Goal: Task Accomplishment & Management: Manage account settings

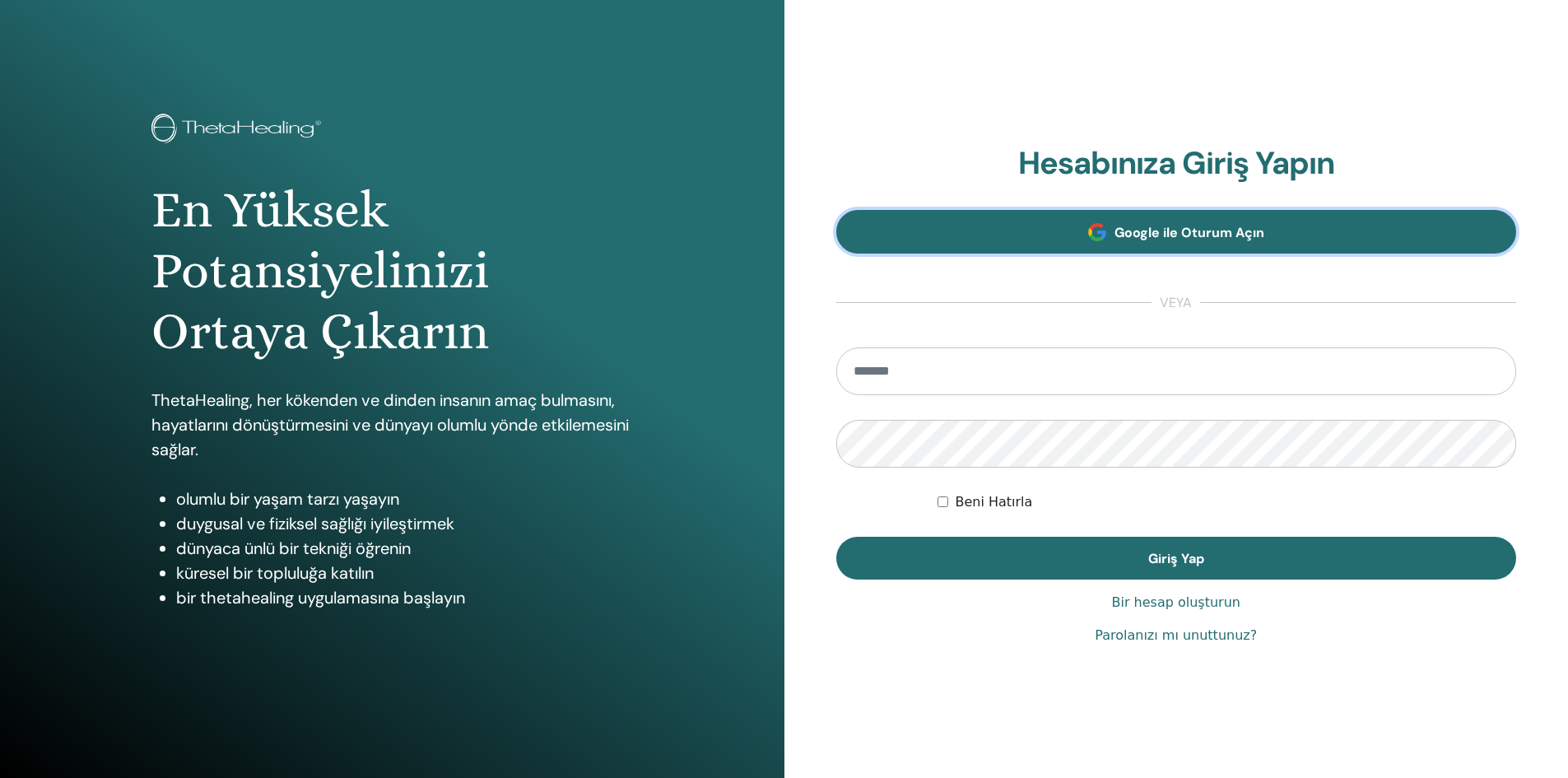
click at [1001, 228] on link "Google ile Oturum Açın" at bounding box center [1176, 232] width 681 height 44
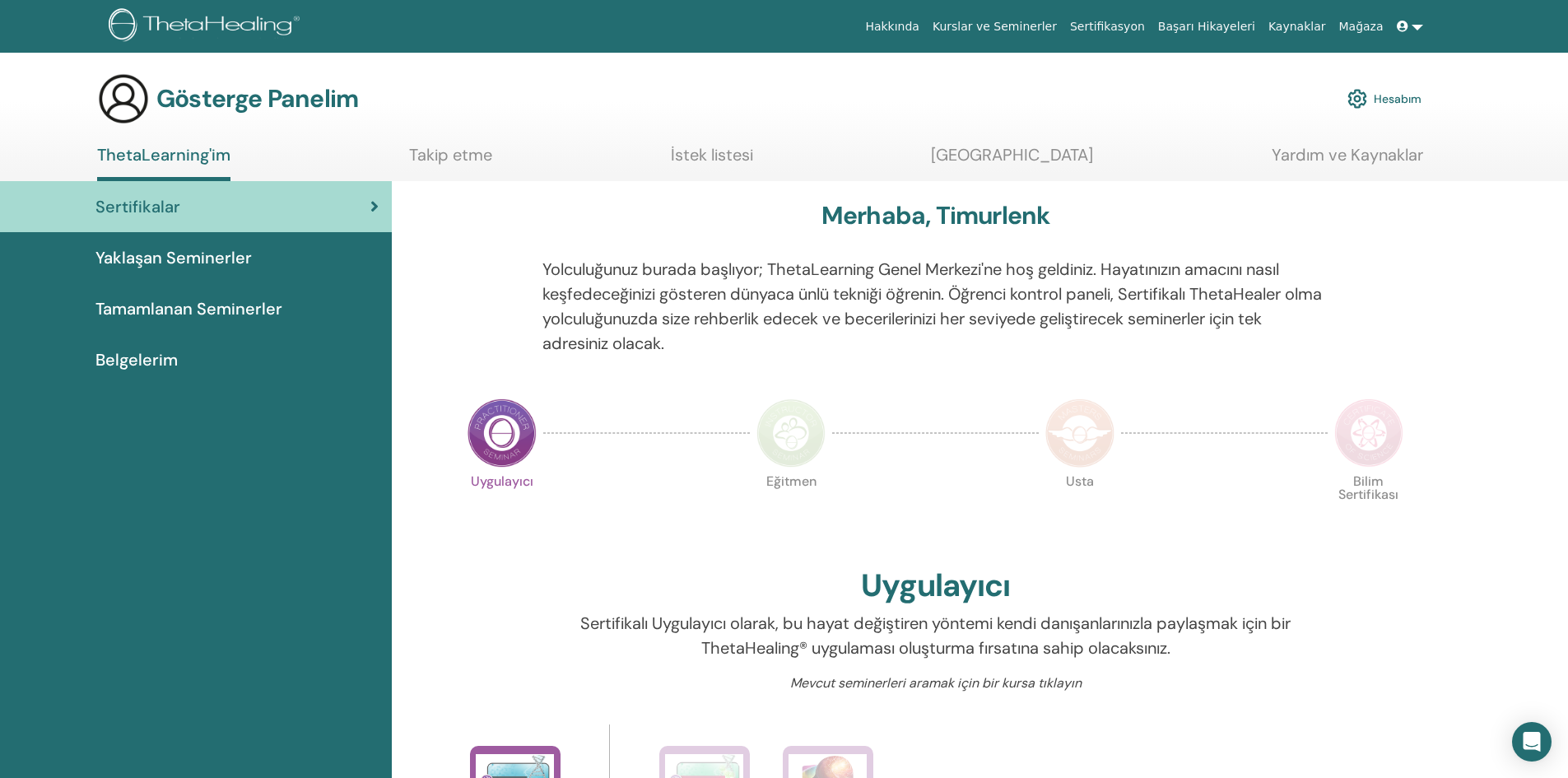
click at [118, 100] on img at bounding box center [123, 99] width 52 height 52
click at [1414, 28] on link at bounding box center [1409, 27] width 40 height 30
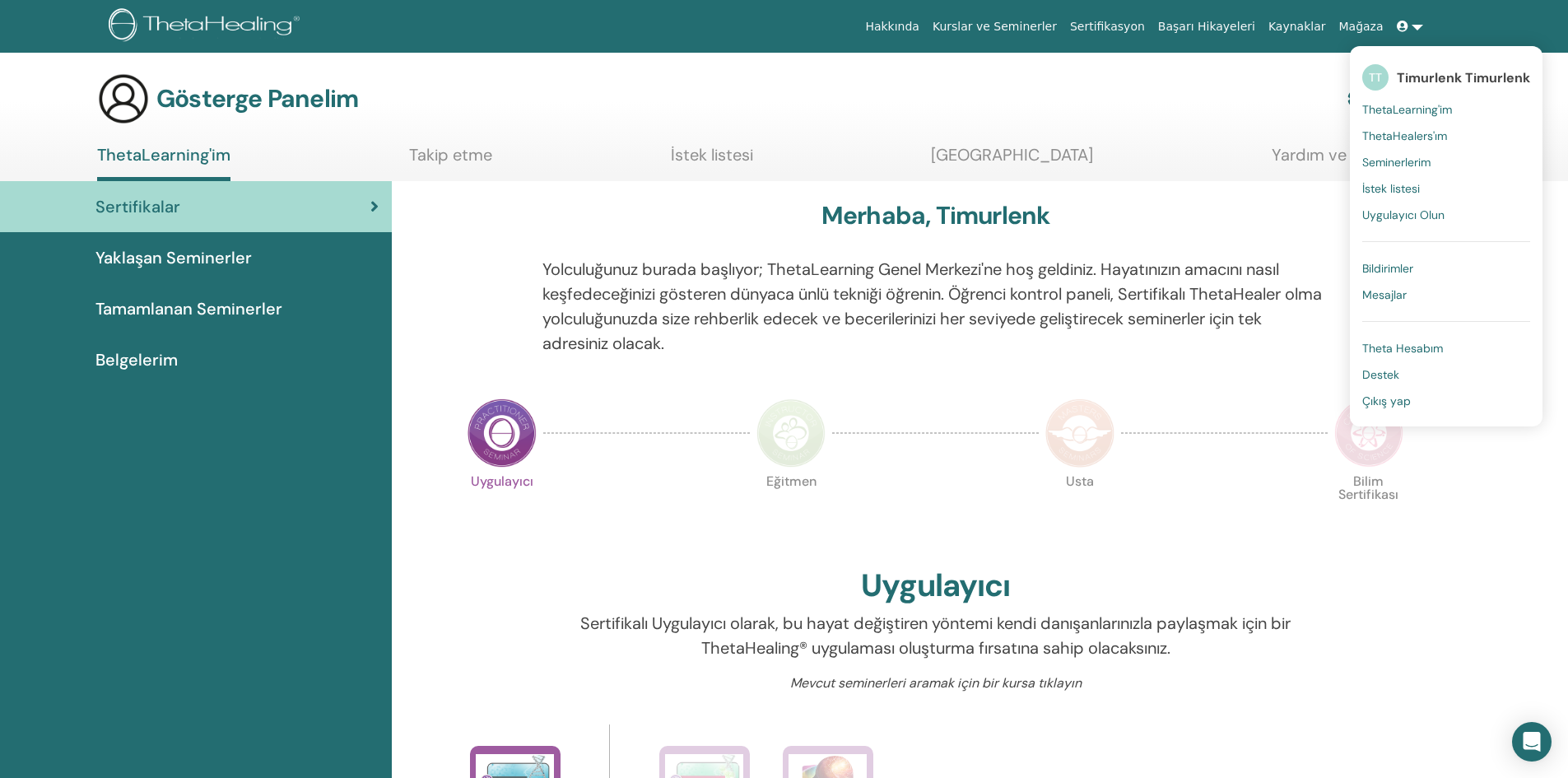
click at [1226, 80] on div "Gösterge Panelim Hesabım" at bounding box center [759, 99] width 1324 height 52
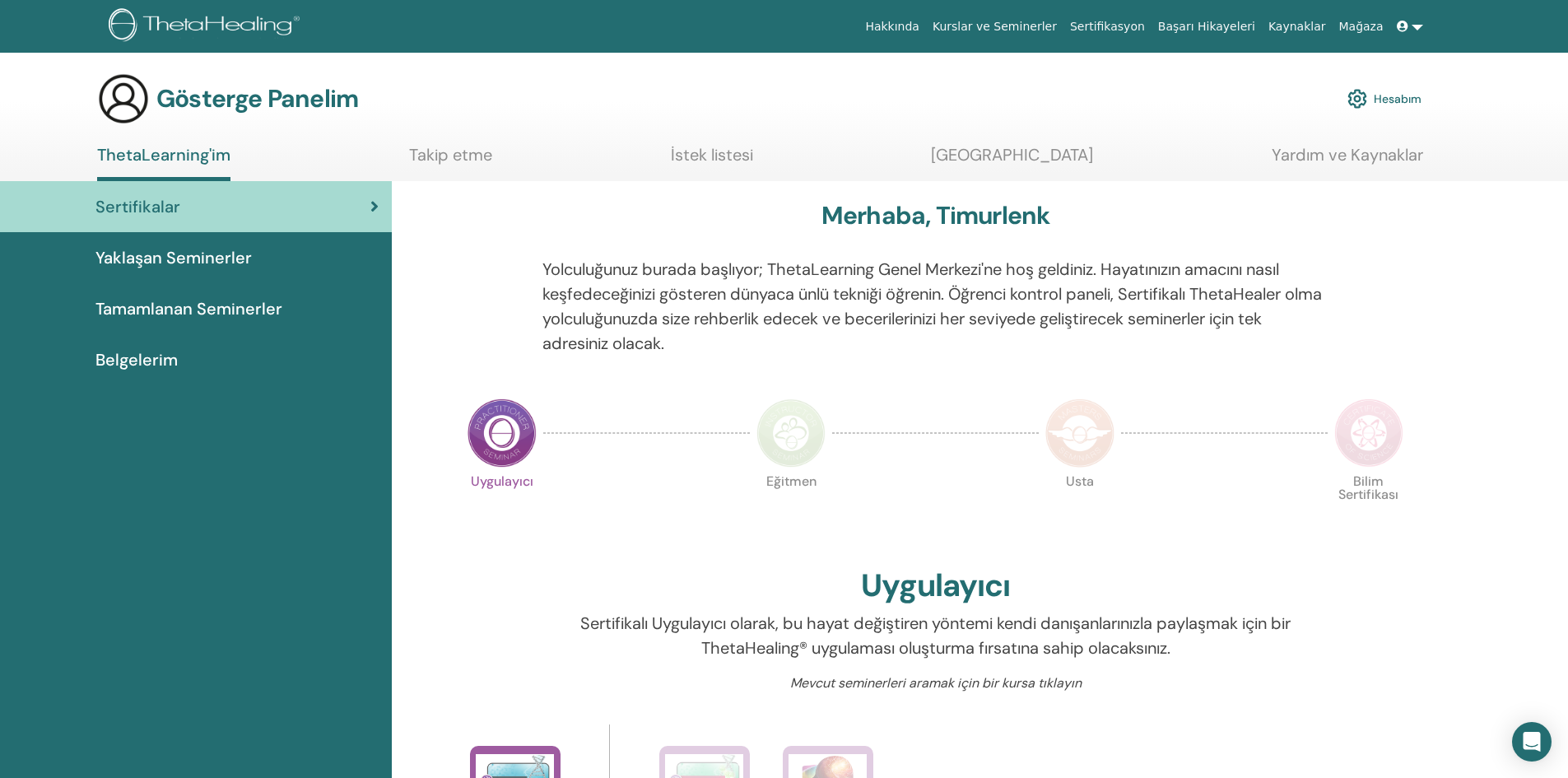
click at [1387, 98] on font "Hesabım" at bounding box center [1397, 100] width 48 height 15
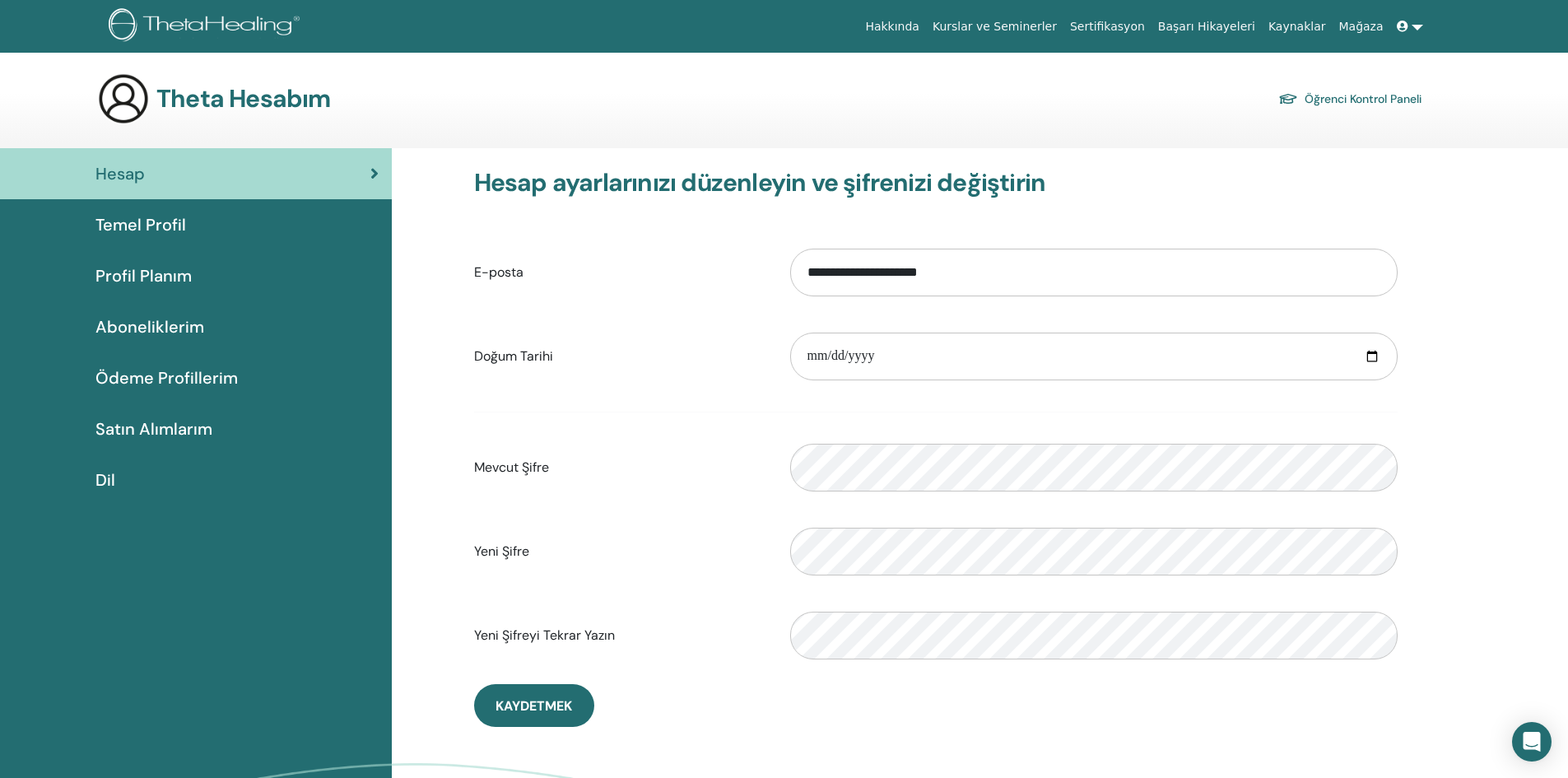
click at [208, 225] on div "Temel Profil" at bounding box center [196, 224] width 365 height 24
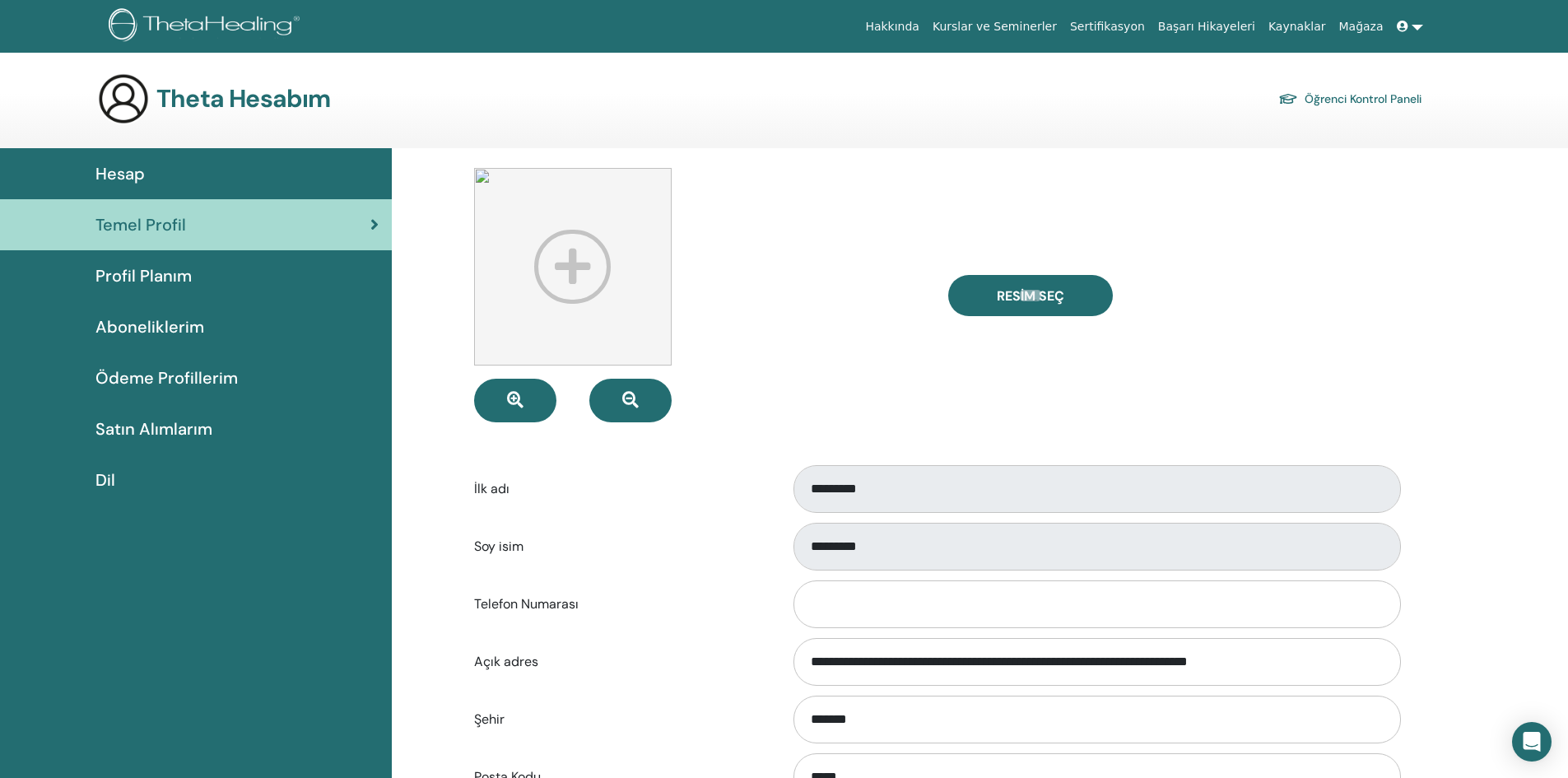
click at [1370, 99] on font "Öğrenci Kontrol Paneli" at bounding box center [1362, 100] width 117 height 15
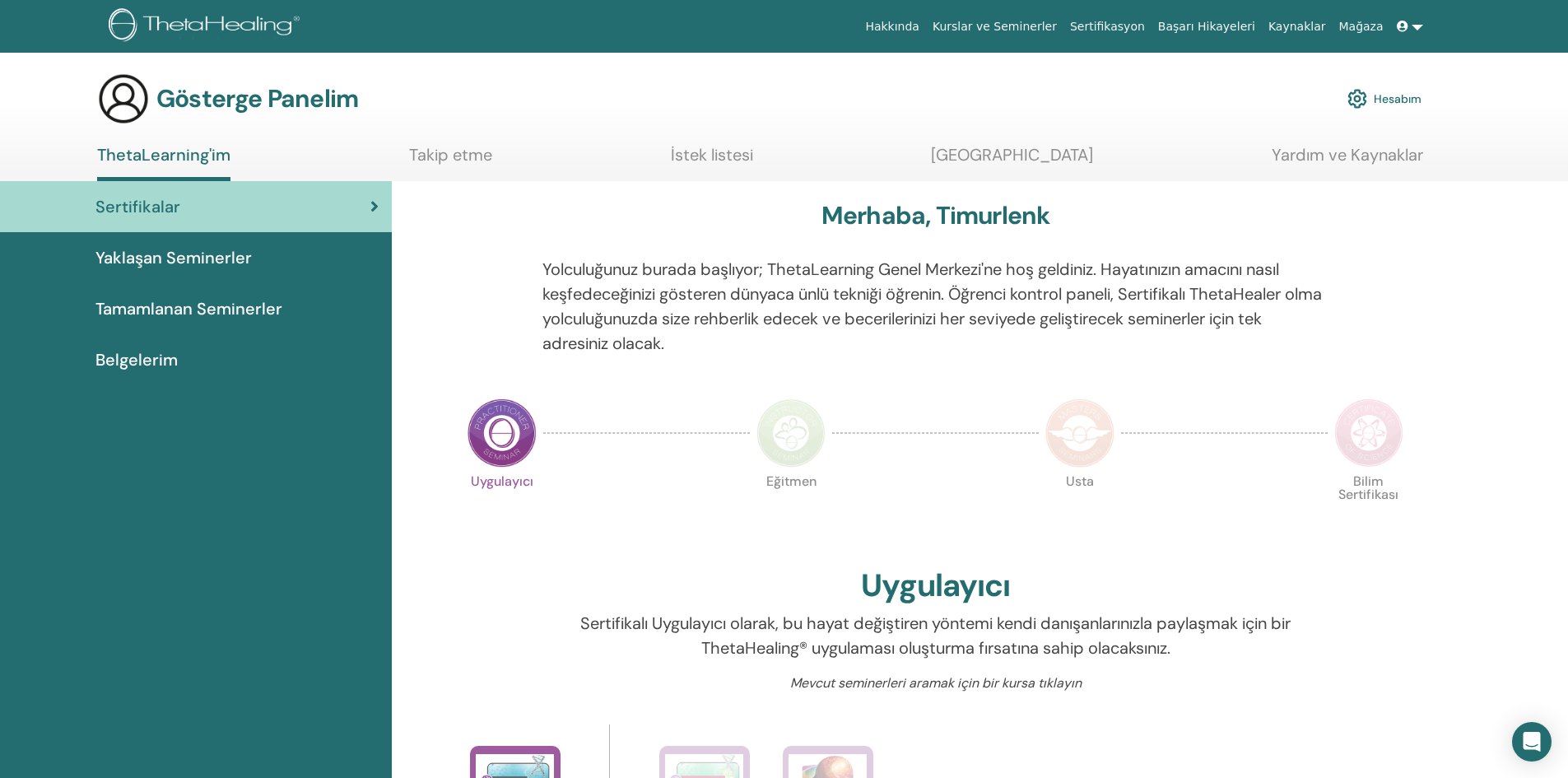
click at [133, 100] on img at bounding box center [123, 99] width 52 height 52
click at [216, 100] on font "Gösterge Panelim" at bounding box center [256, 99] width 202 height 32
click at [1406, 30] on icon at bounding box center [1403, 26] width 12 height 12
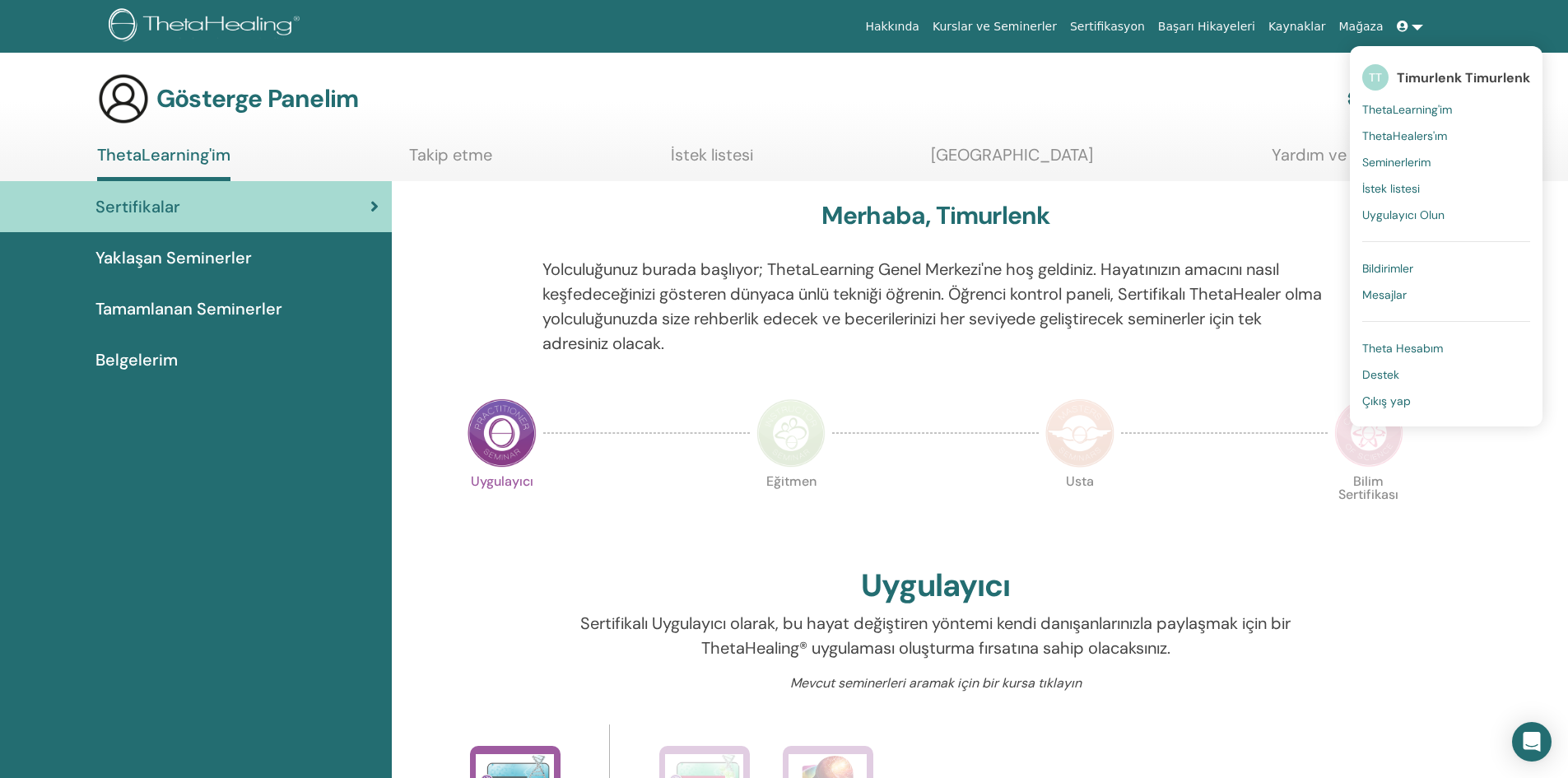
click at [1305, 89] on div "Gösterge Panelim Hesabım" at bounding box center [759, 99] width 1324 height 52
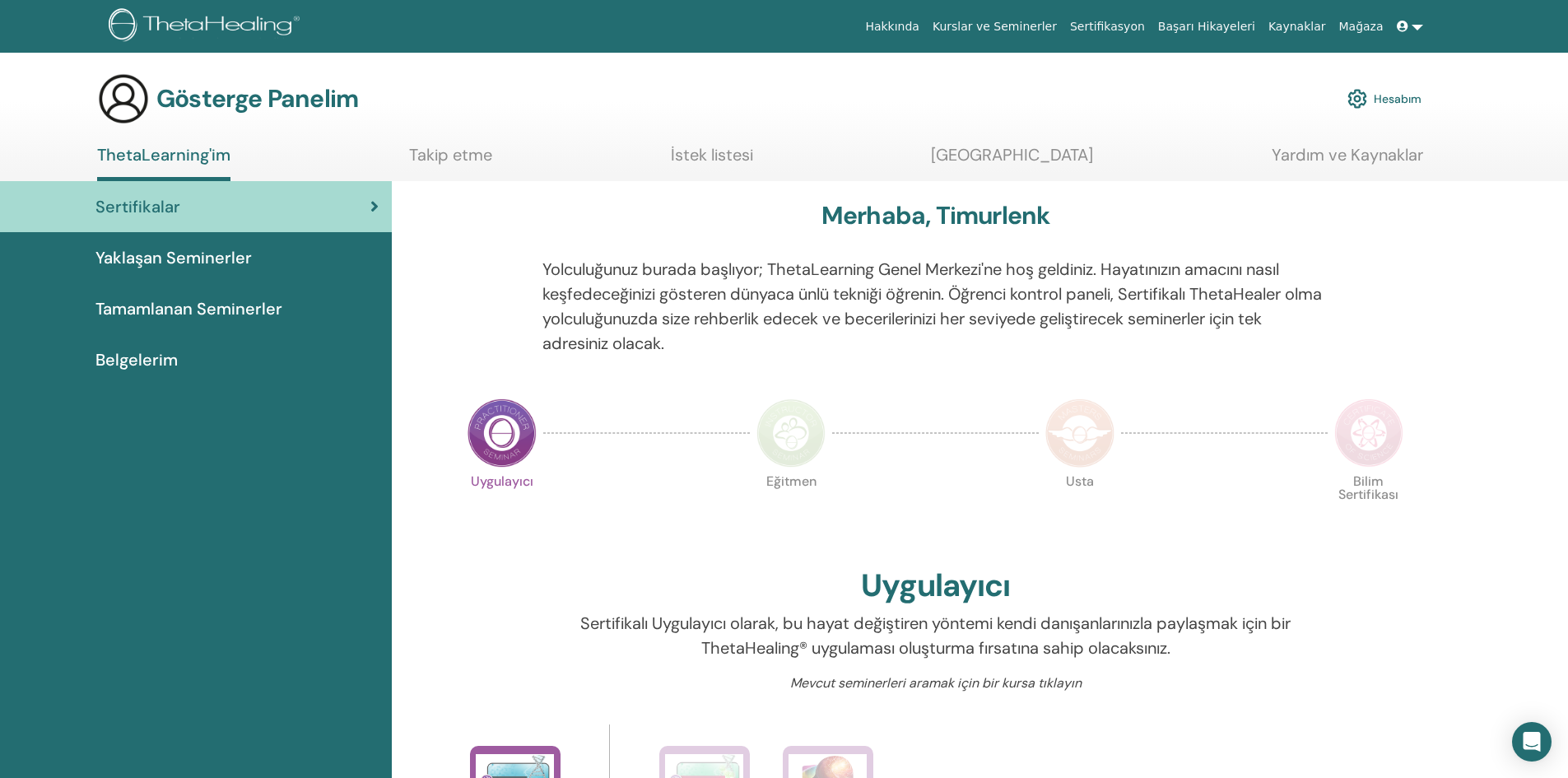
click at [1359, 95] on img at bounding box center [1356, 98] width 19 height 28
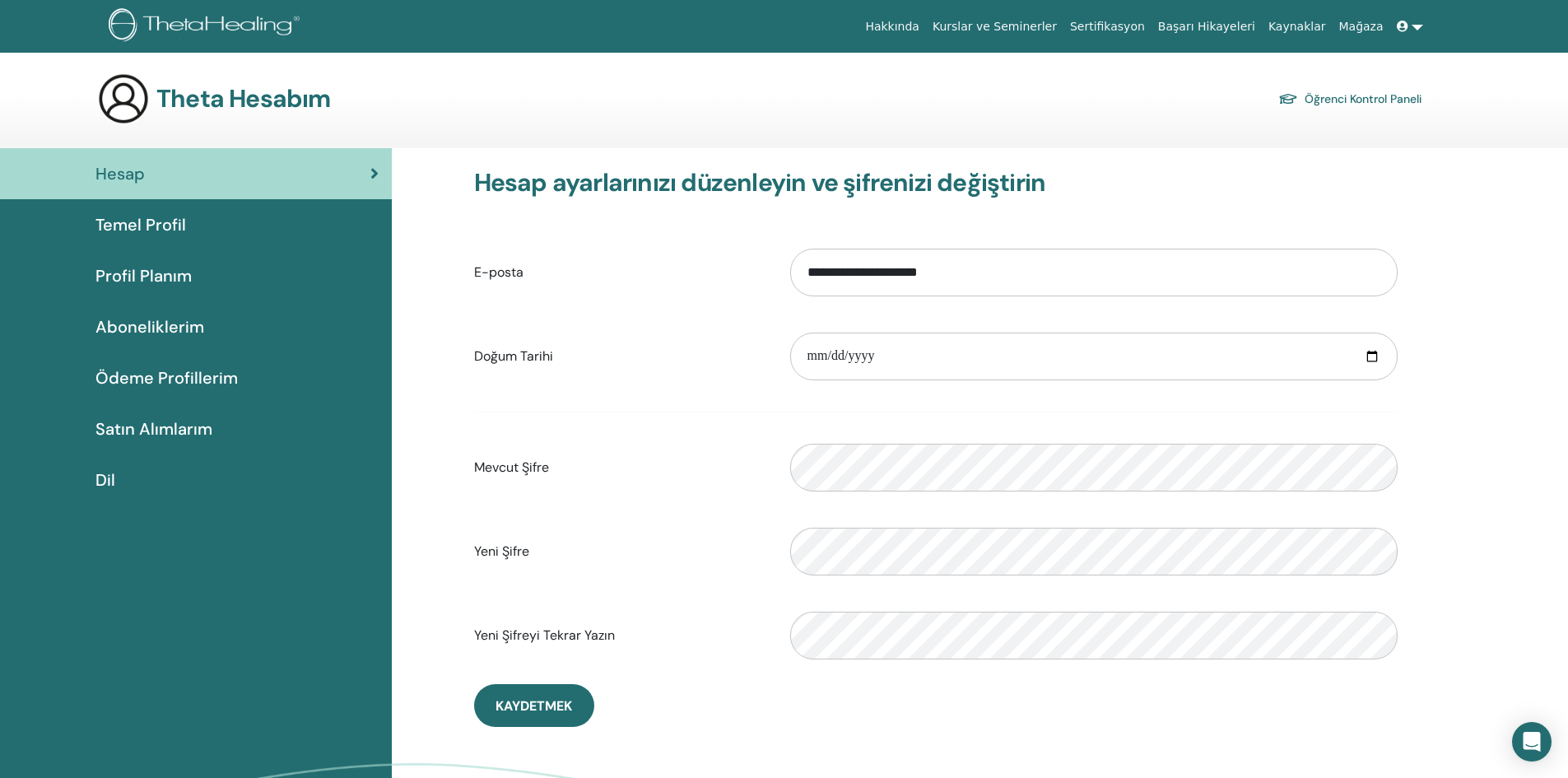
click at [219, 213] on div "Temel Profil" at bounding box center [196, 224] width 365 height 24
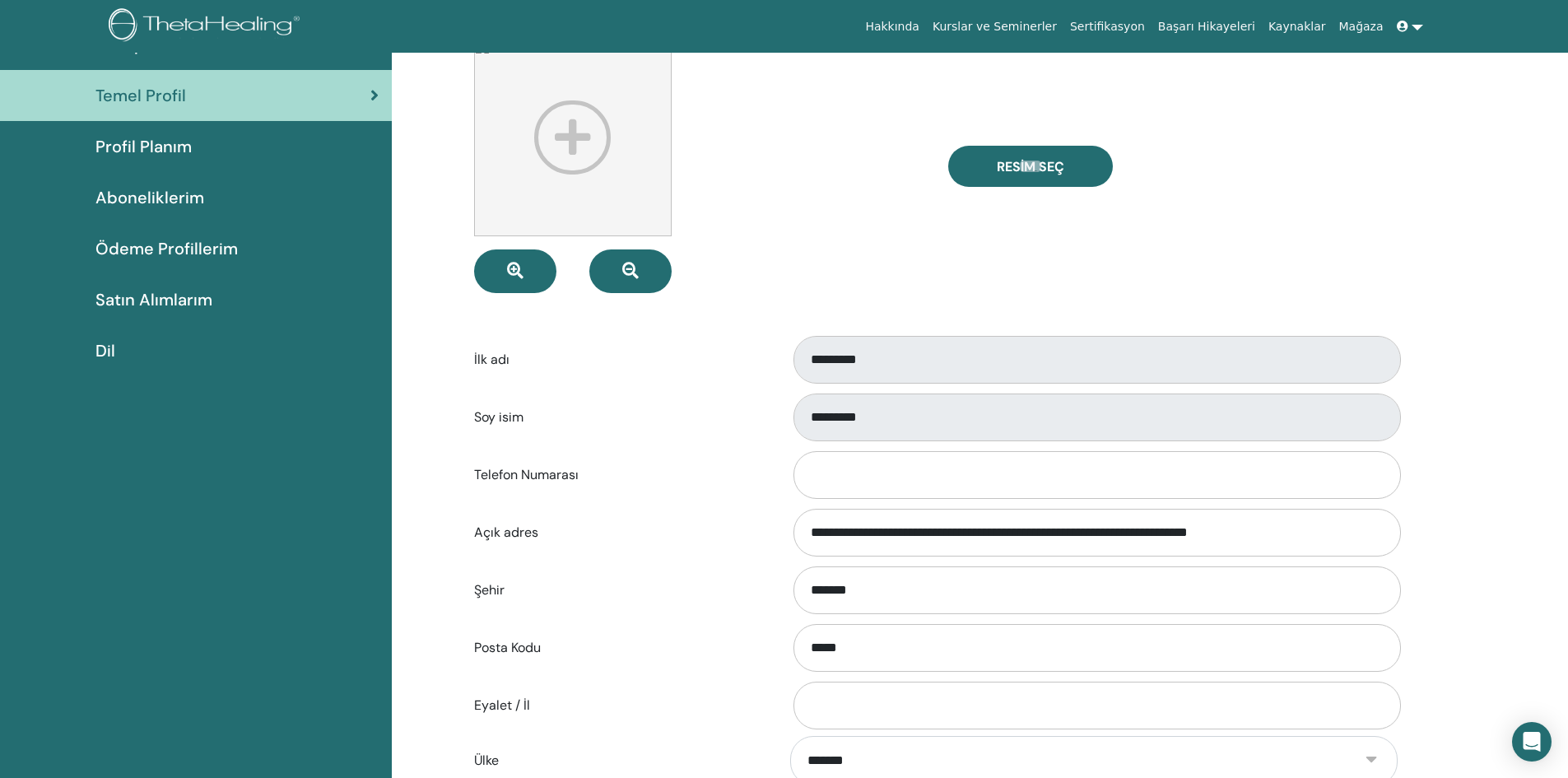
scroll to position [83, 0]
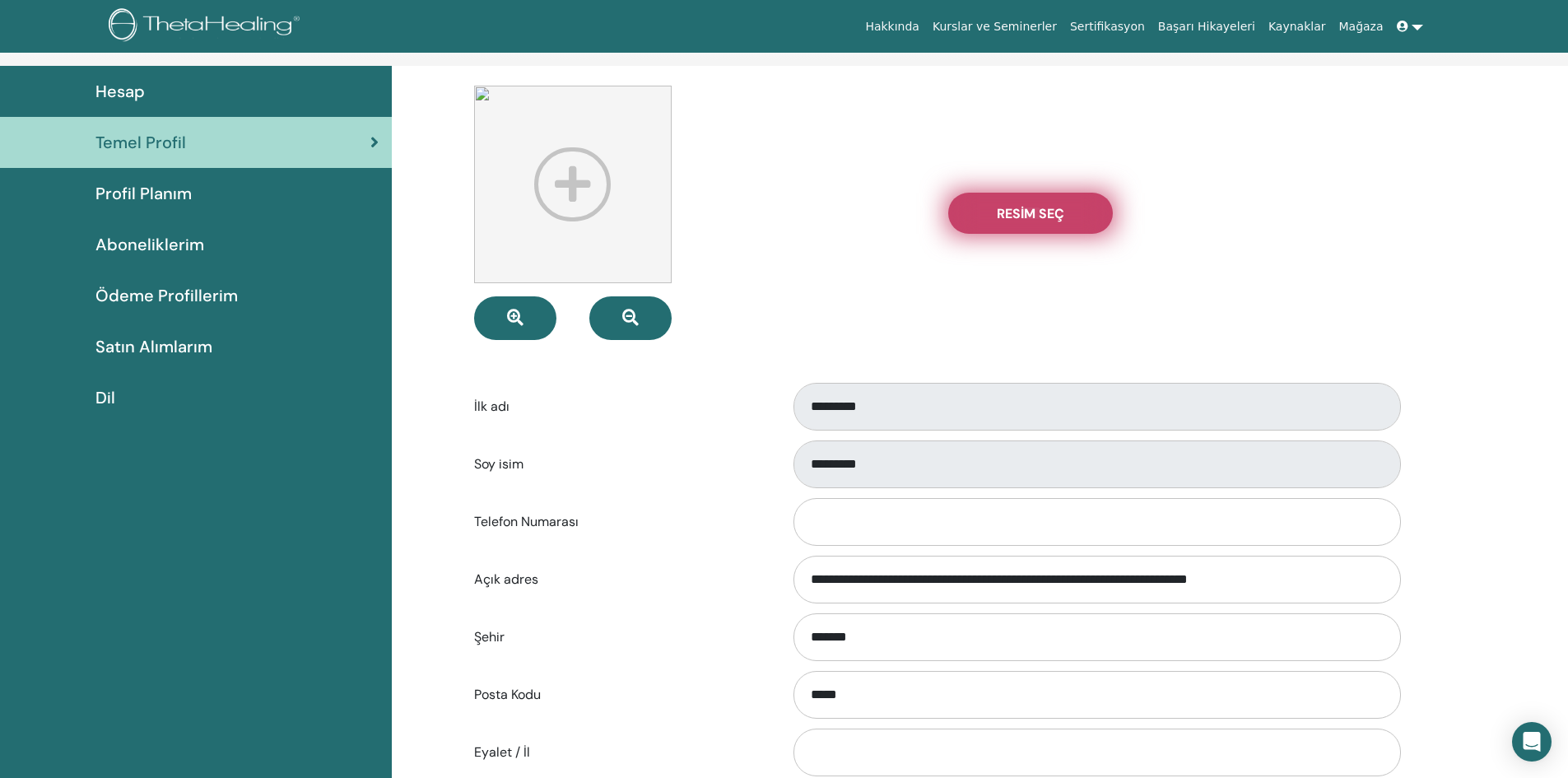
click at [1034, 218] on font "Resim Seç" at bounding box center [1031, 213] width 67 height 17
click at [1034, 218] on input "Resim Seç" at bounding box center [1030, 213] width 21 height 12
type input "**********"
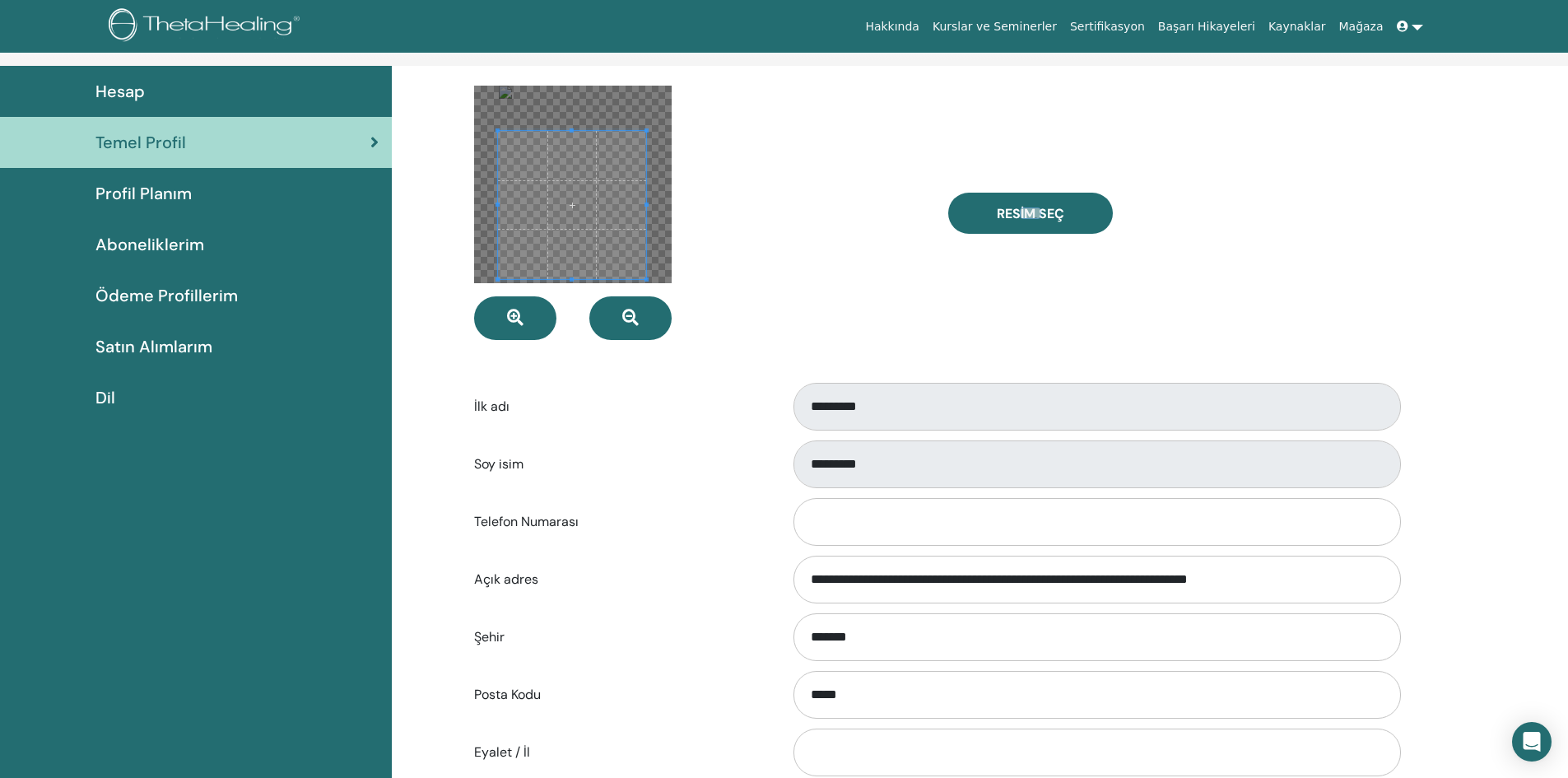
click at [571, 257] on span at bounding box center [572, 205] width 148 height 149
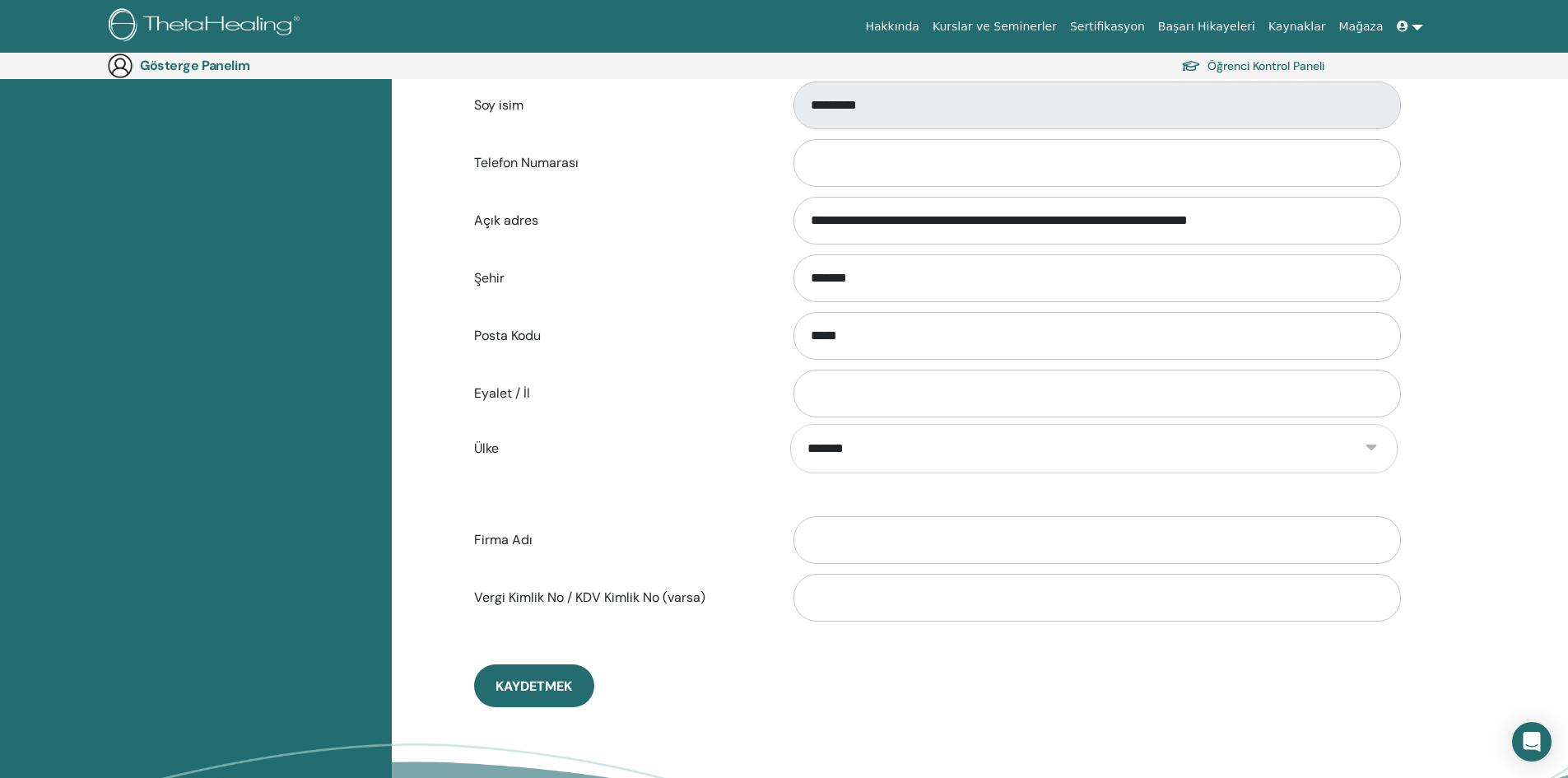
scroll to position [521, 0]
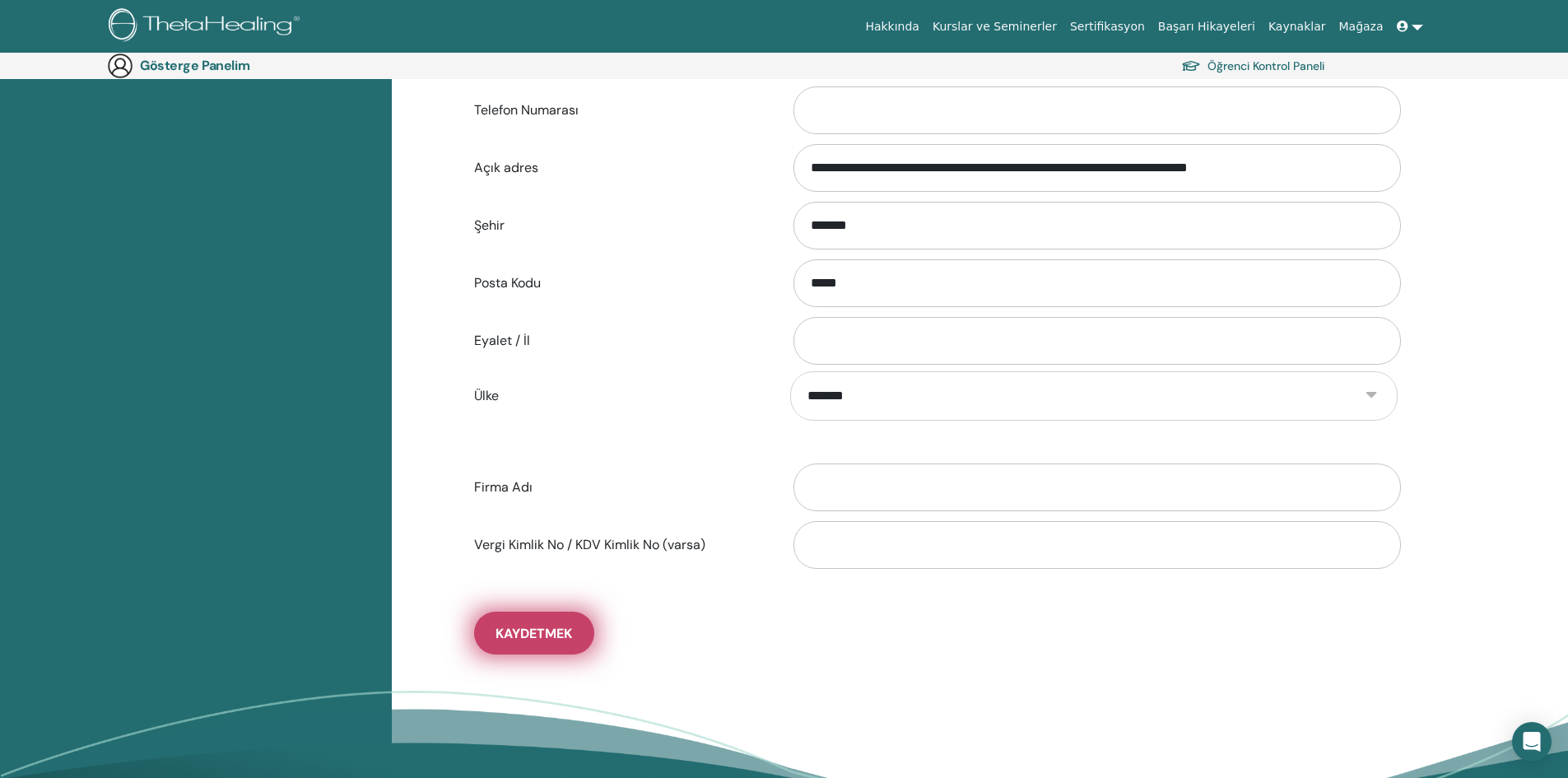
click at [570, 632] on font "Kaydetmek" at bounding box center [533, 634] width 77 height 17
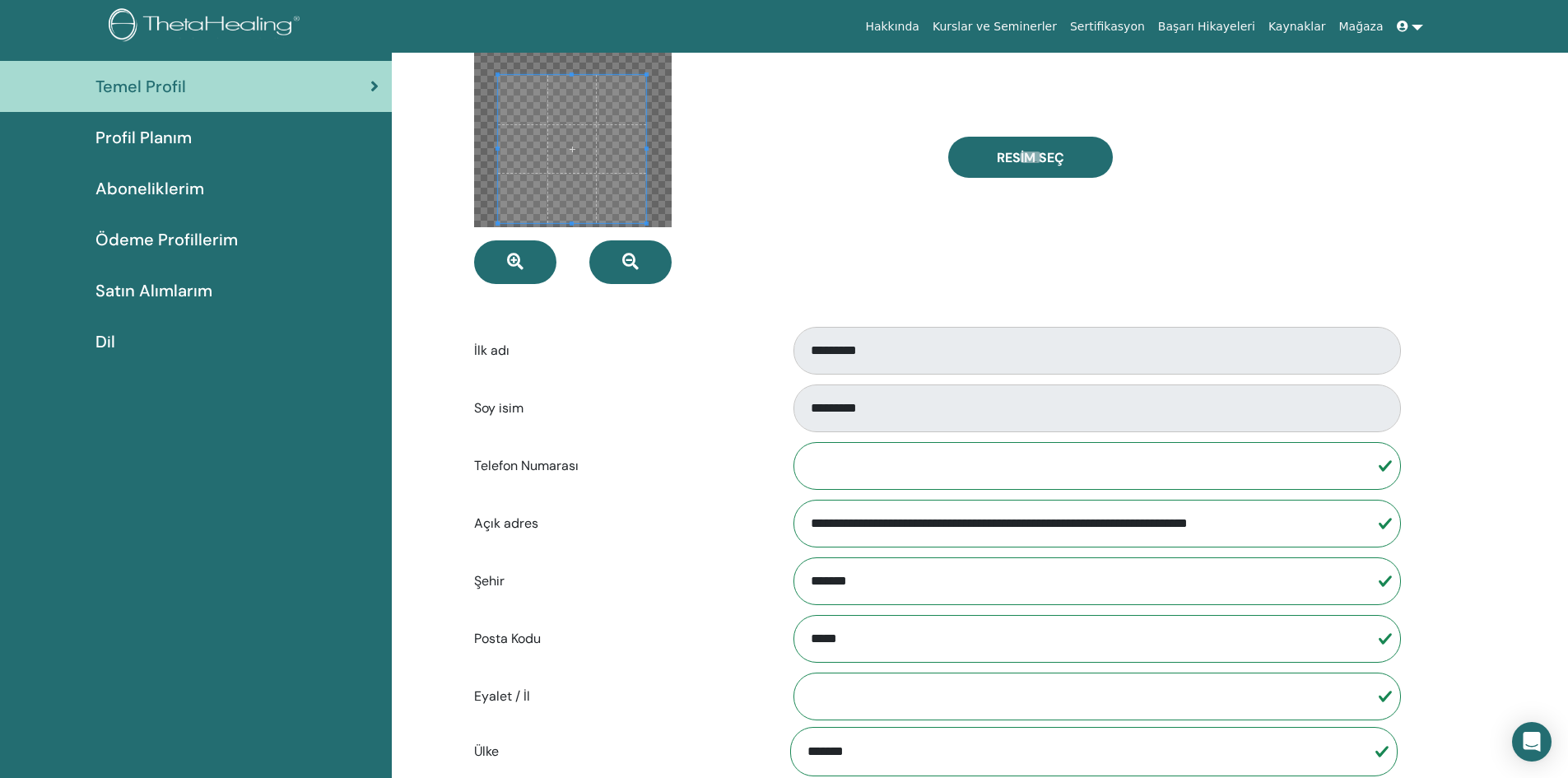
scroll to position [83, 0]
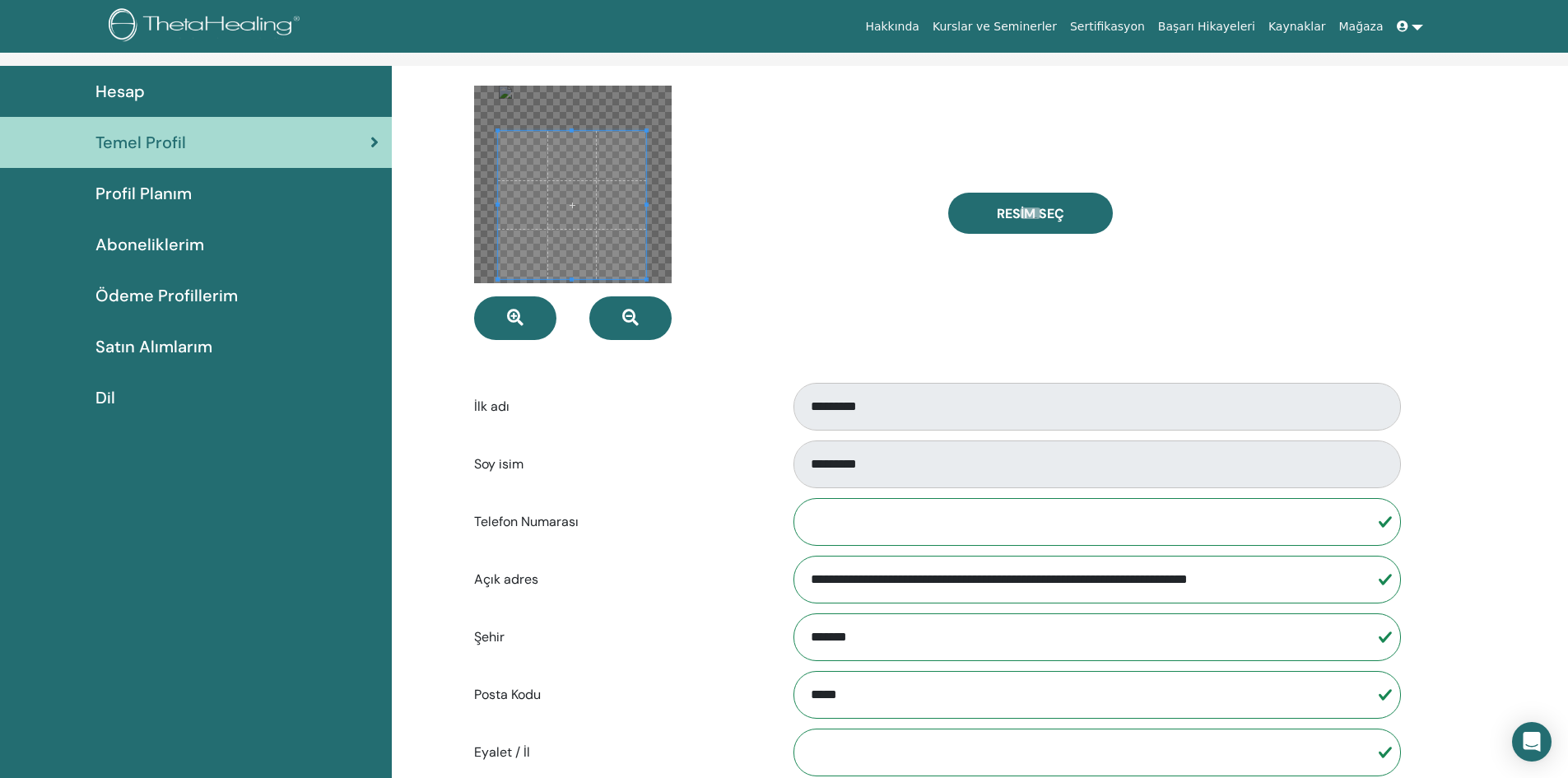
click at [177, 189] on font "Profil Planım" at bounding box center [143, 193] width 96 height 21
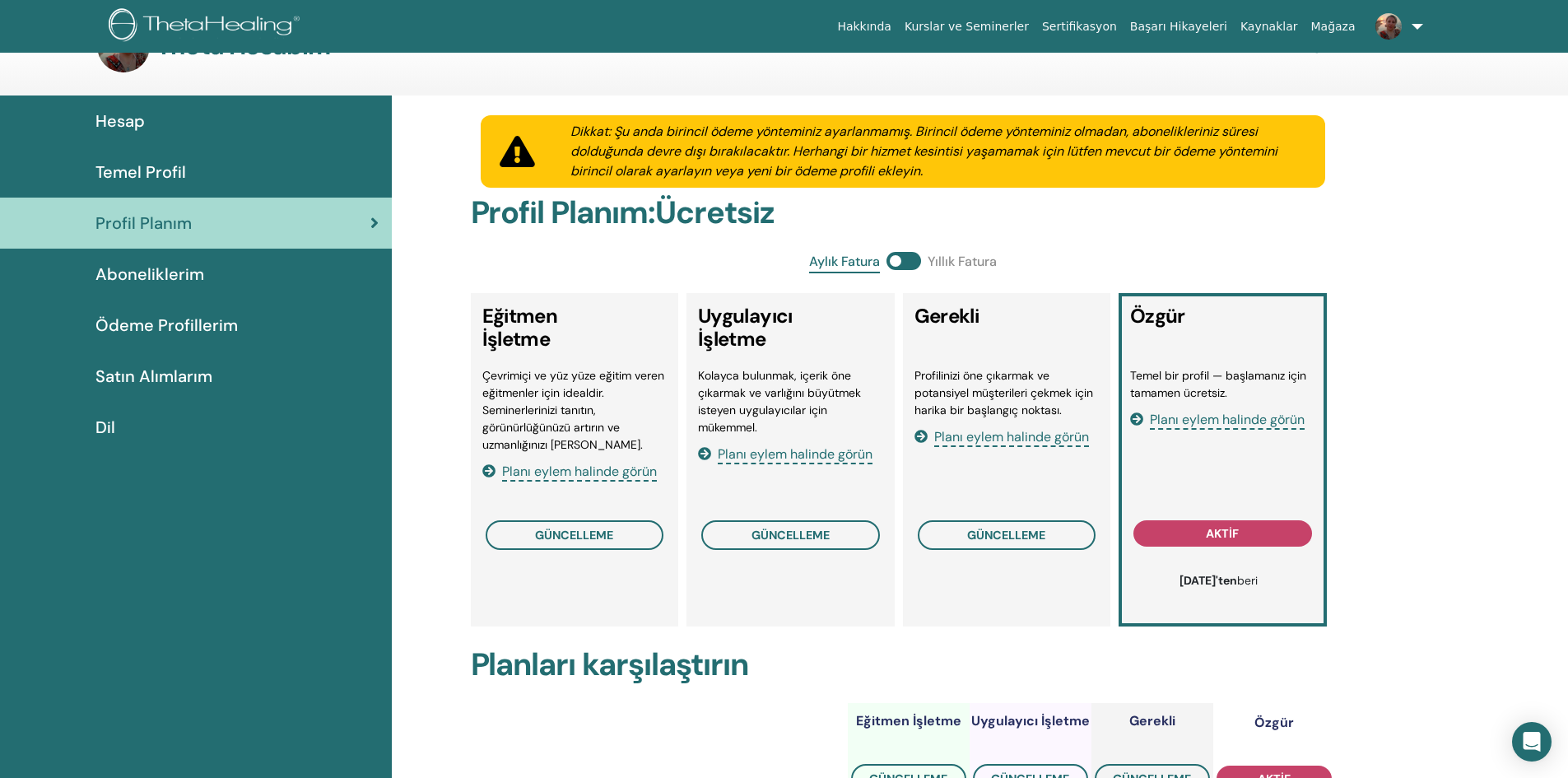
scroll to position [83, 0]
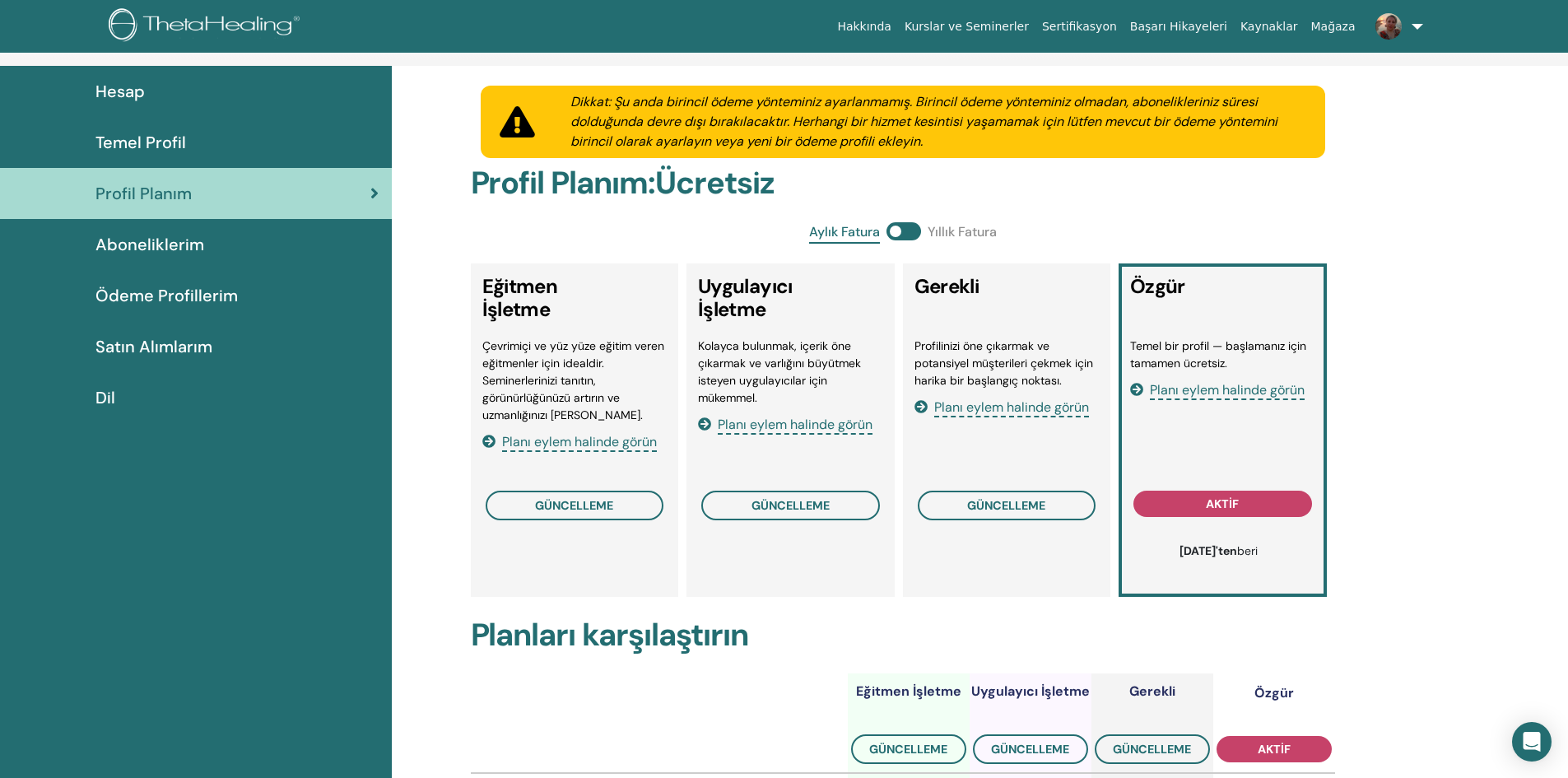
click at [159, 244] on font "Aboneliklerim" at bounding box center [149, 244] width 109 height 21
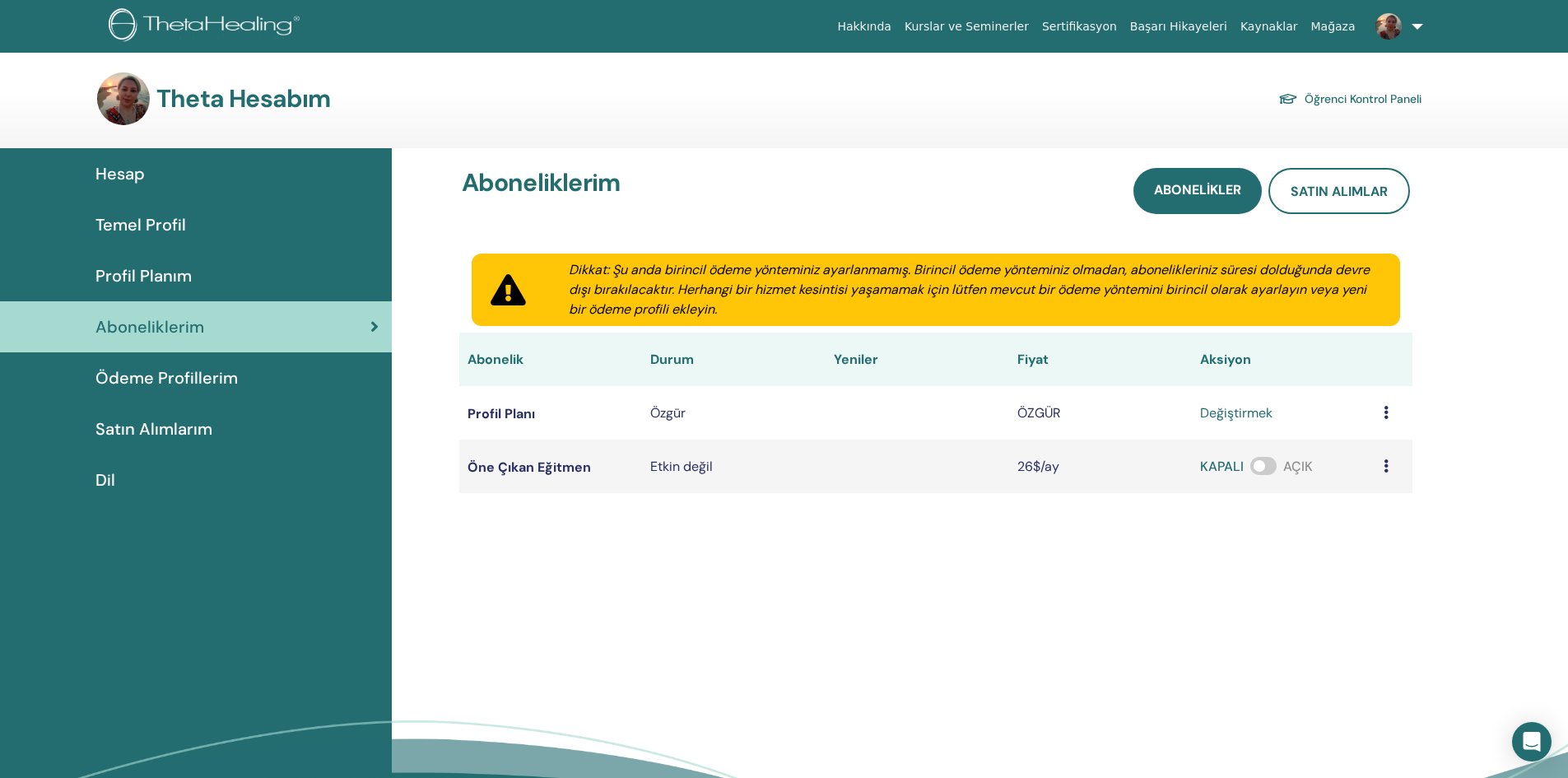
click at [156, 271] on font "Profil Planım" at bounding box center [143, 275] width 96 height 21
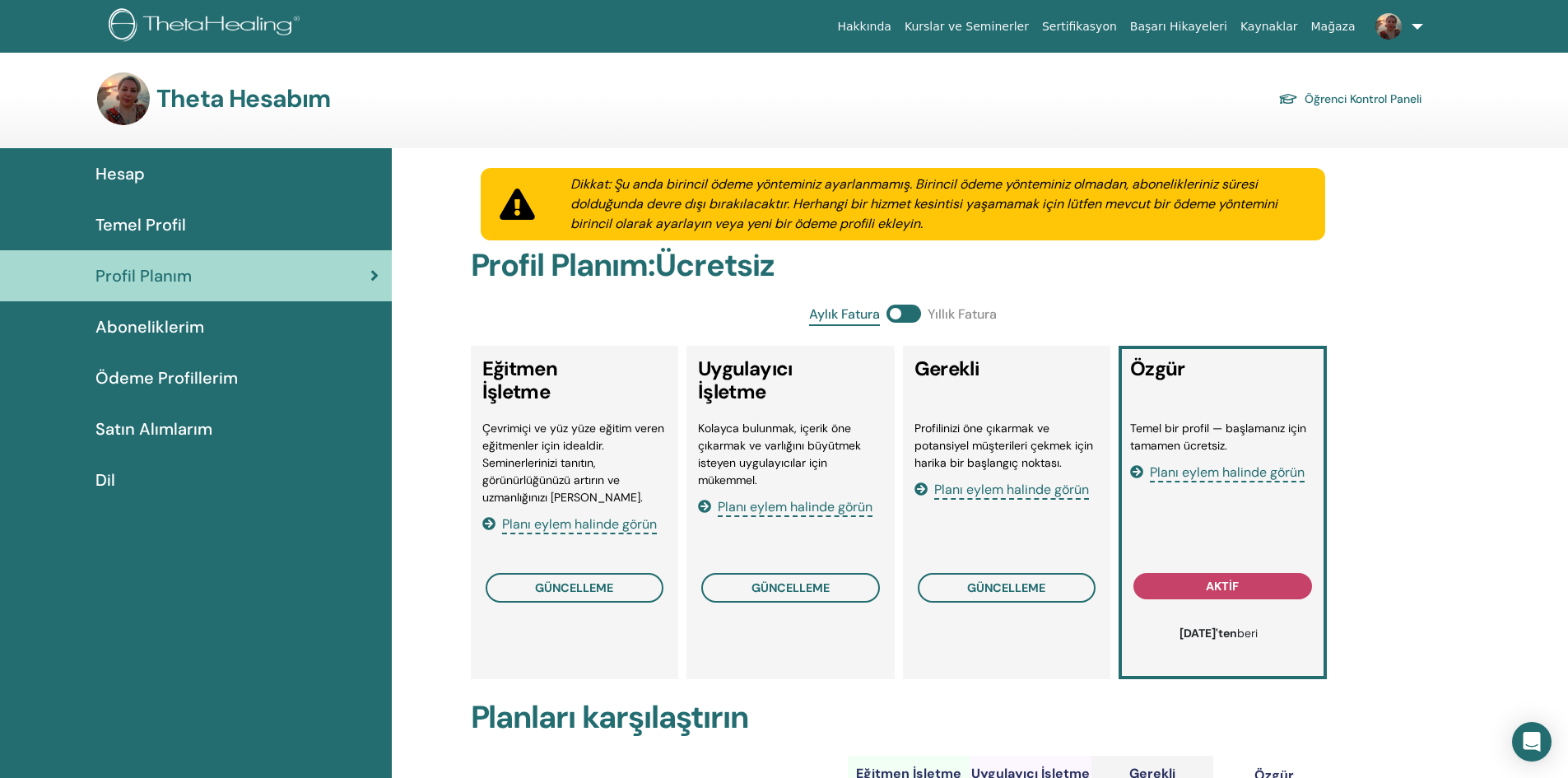
click at [162, 222] on font "Temel Profil" at bounding box center [140, 224] width 90 height 21
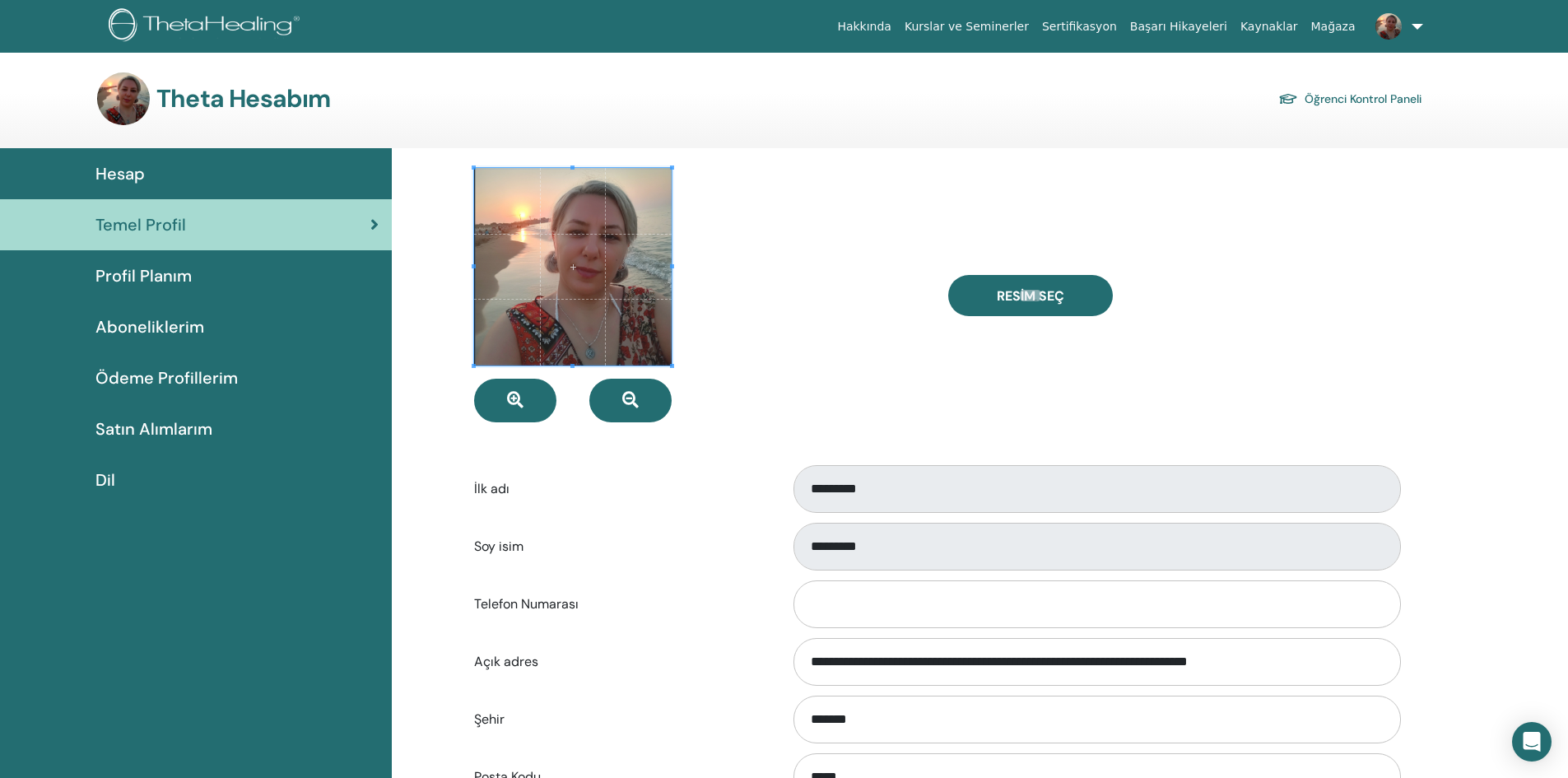
click at [1117, 26] on font "Sertifikasyon" at bounding box center [1079, 26] width 75 height 14
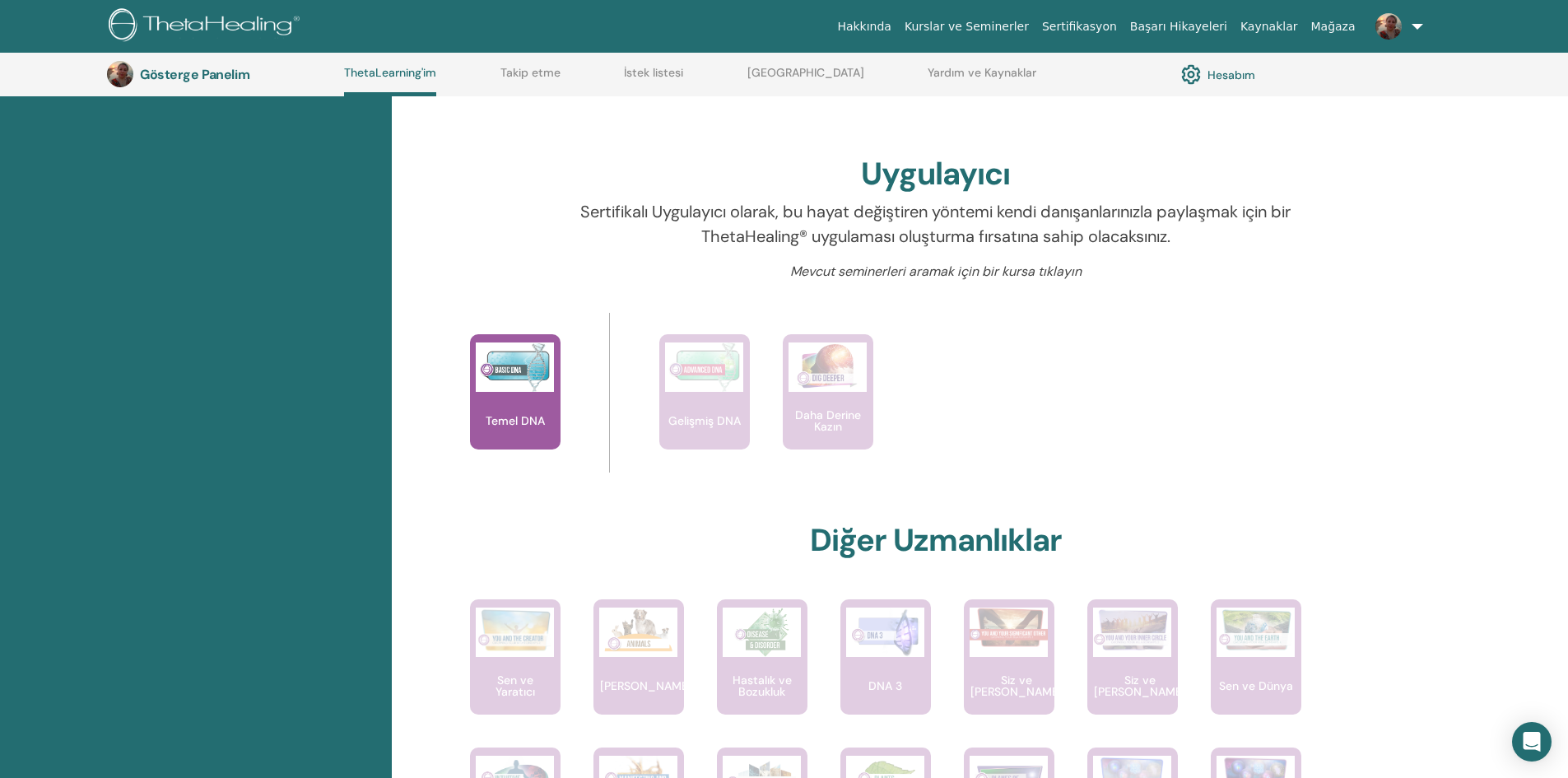
scroll to position [538, 0]
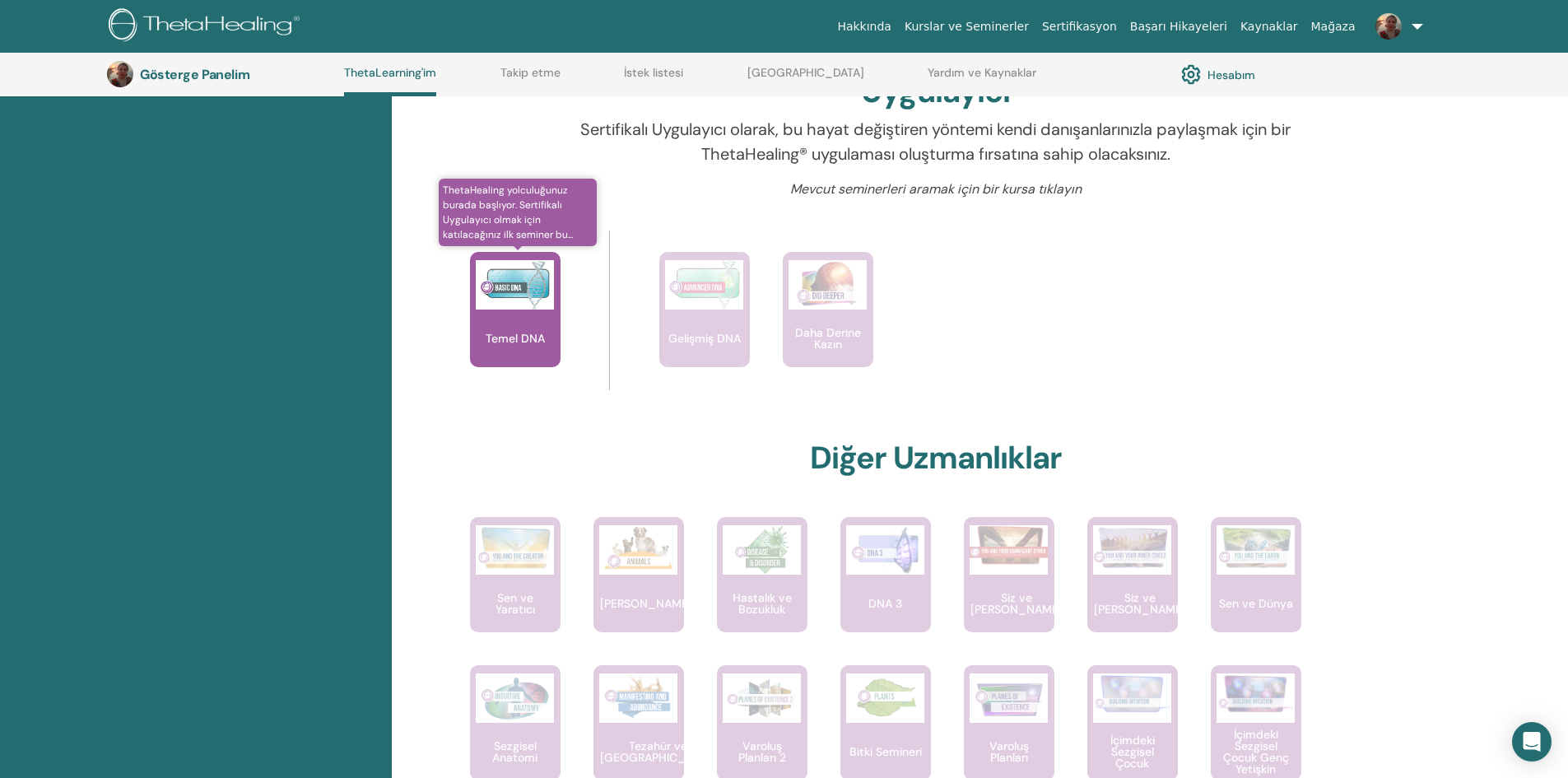
click at [498, 311] on div "Temel DNA" at bounding box center [515, 310] width 90 height 116
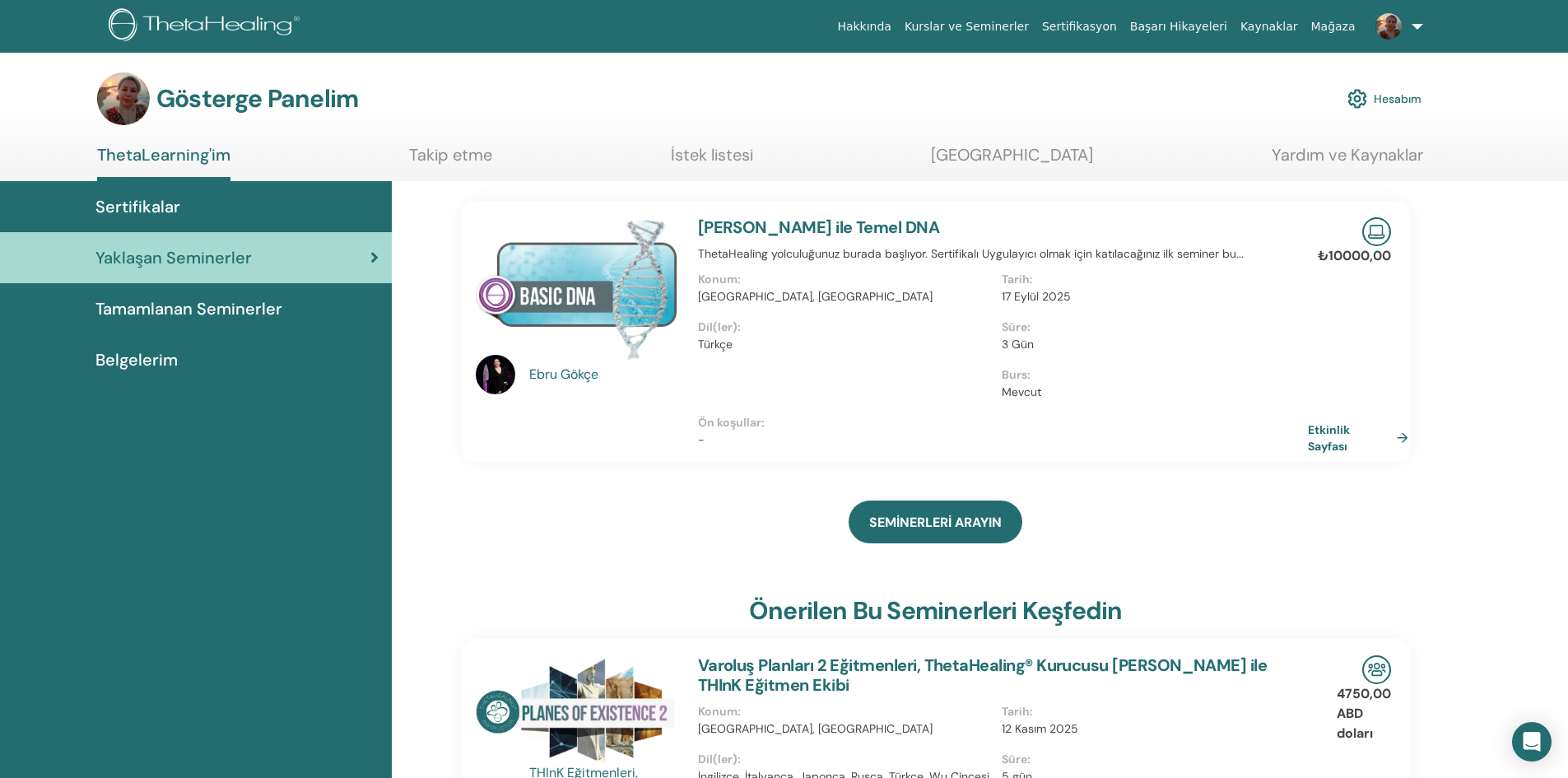
click at [1329, 431] on font "Etkinlik Sayfası" at bounding box center [1328, 438] width 42 height 30
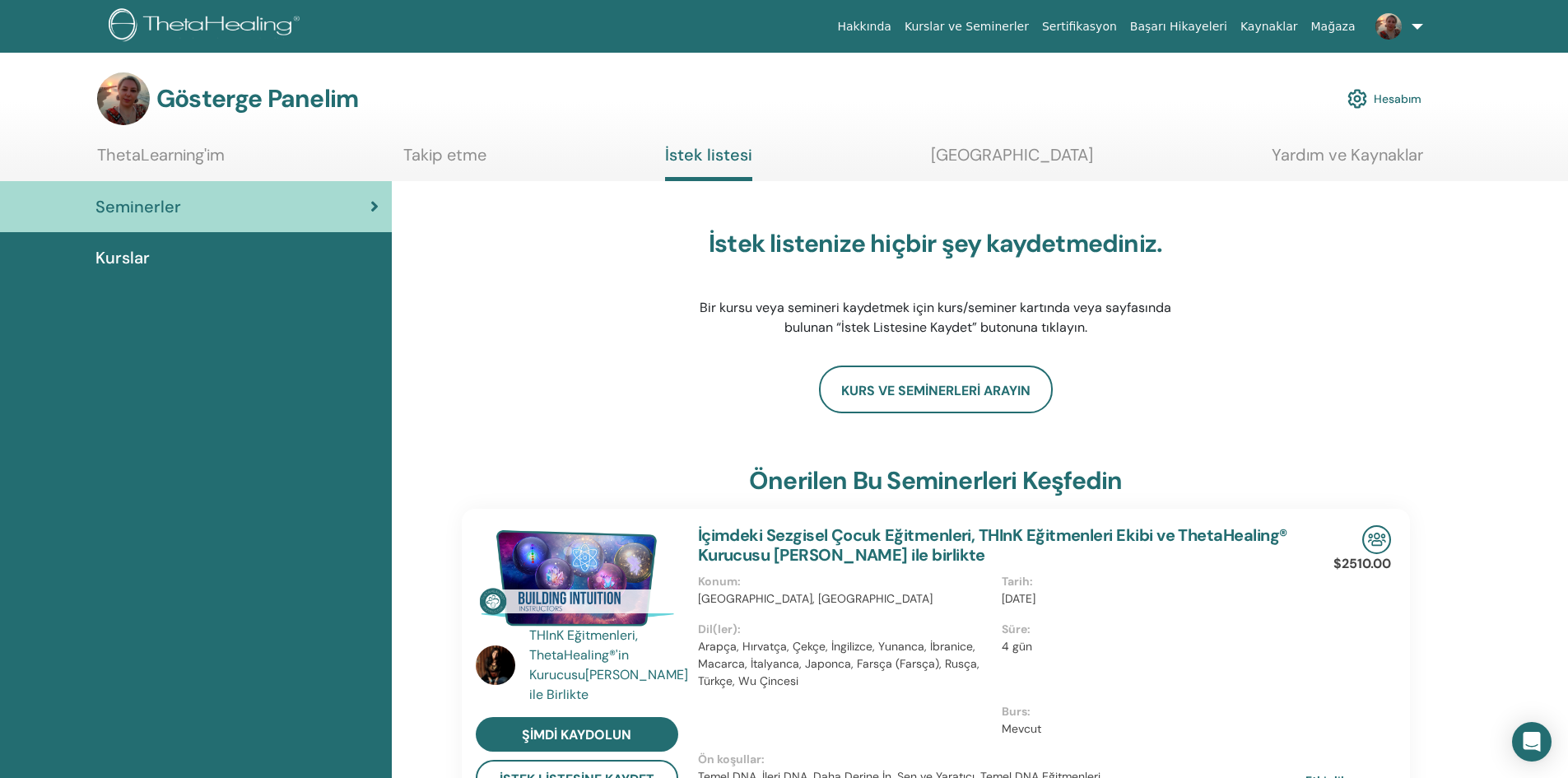
click at [1032, 152] on font "[GEOGRAPHIC_DATA]" at bounding box center [1011, 154] width 162 height 21
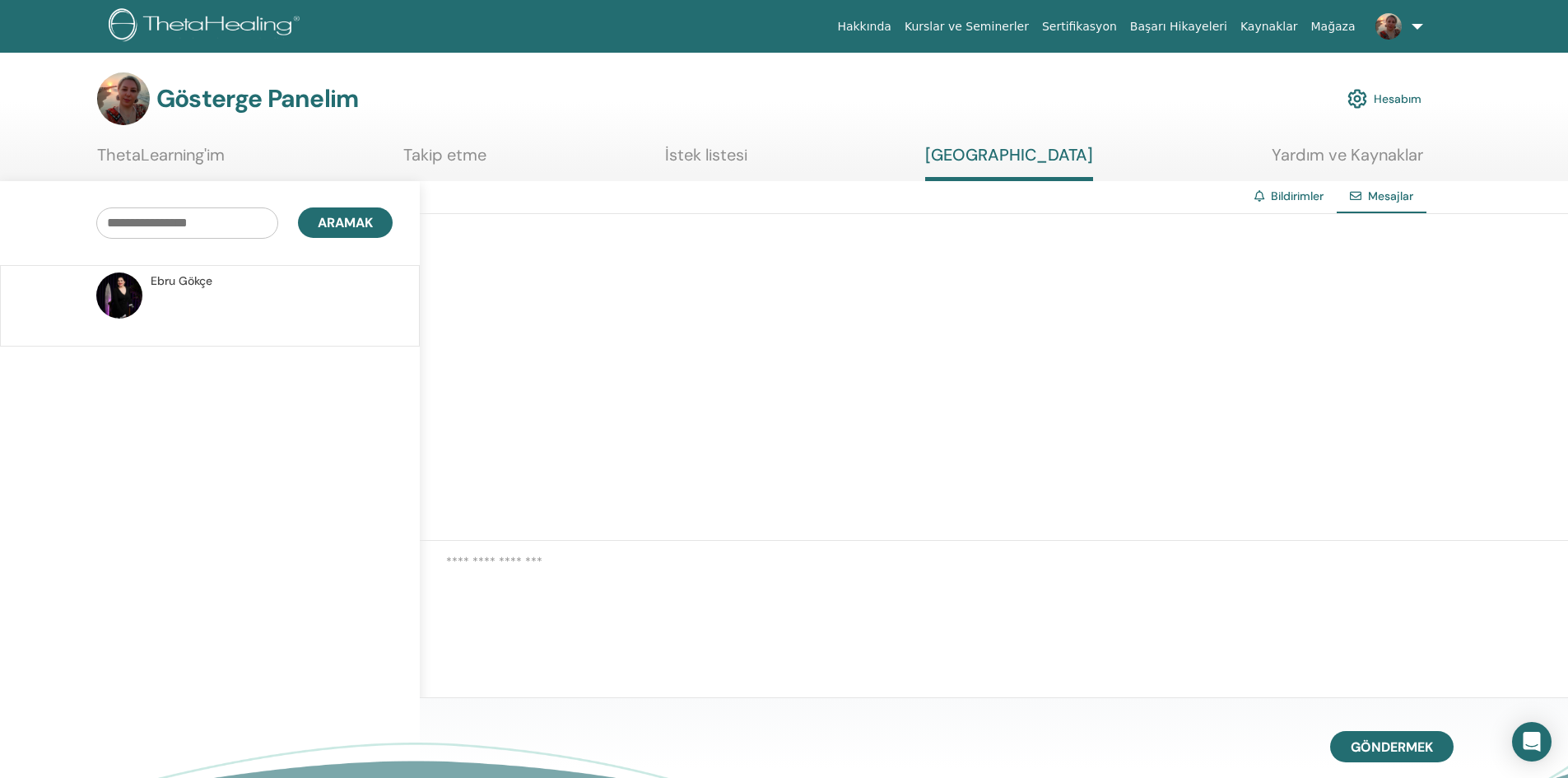
click at [279, 284] on div "[PERSON_NAME]" at bounding box center [267, 281] width 234 height 17
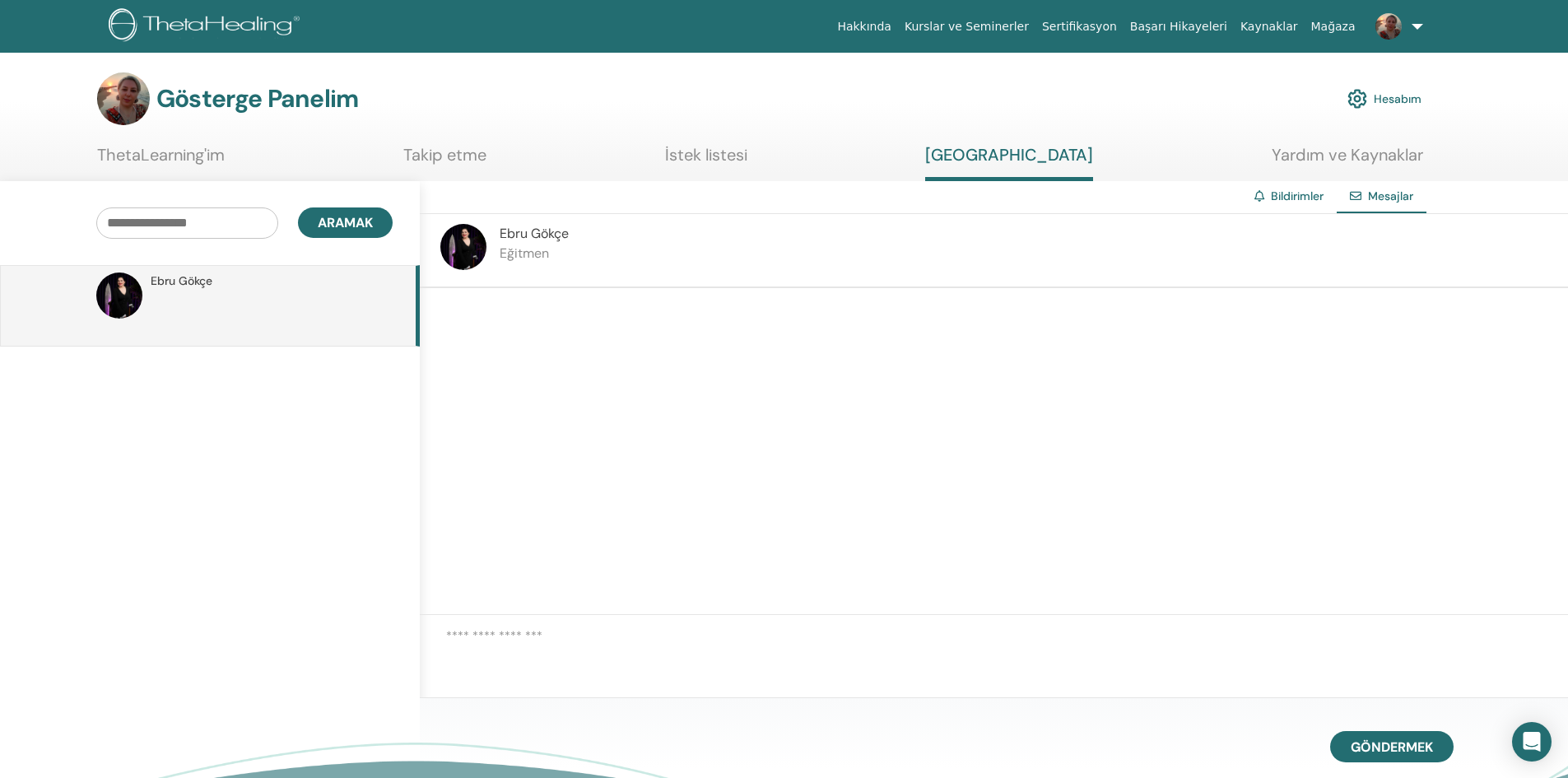
click at [1418, 30] on link at bounding box center [1396, 26] width 67 height 52
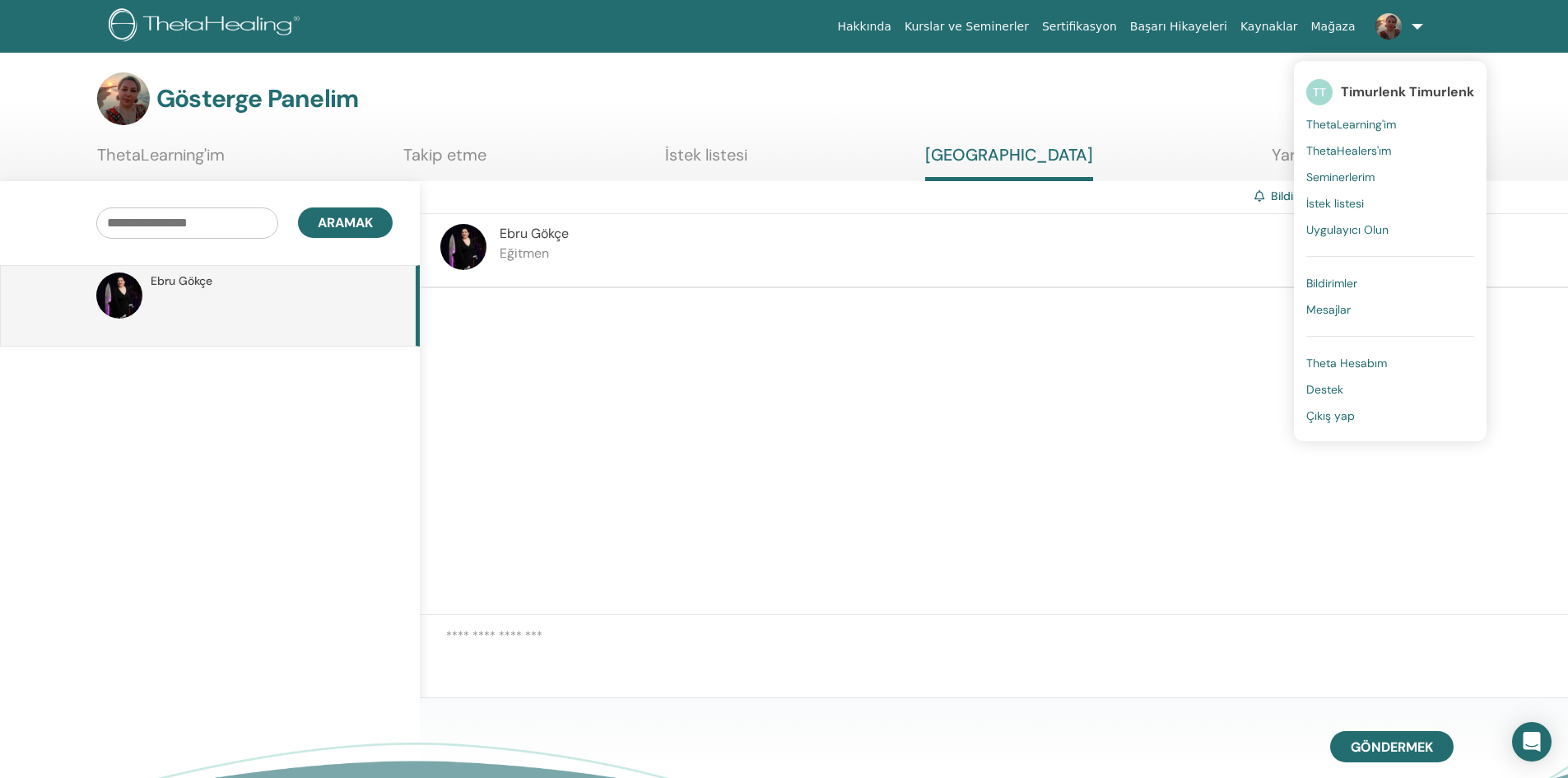
click at [1069, 520] on div at bounding box center [994, 451] width 1148 height 327
